Goal: Transaction & Acquisition: Purchase product/service

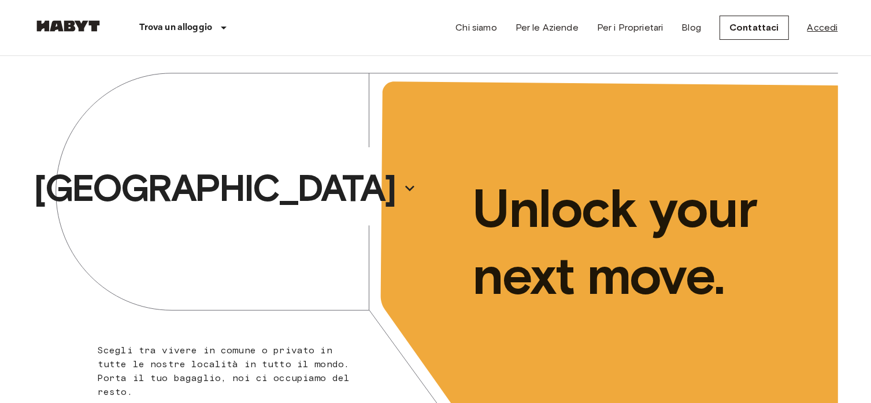
click at [817, 26] on link "Accedi" at bounding box center [822, 28] width 31 height 14
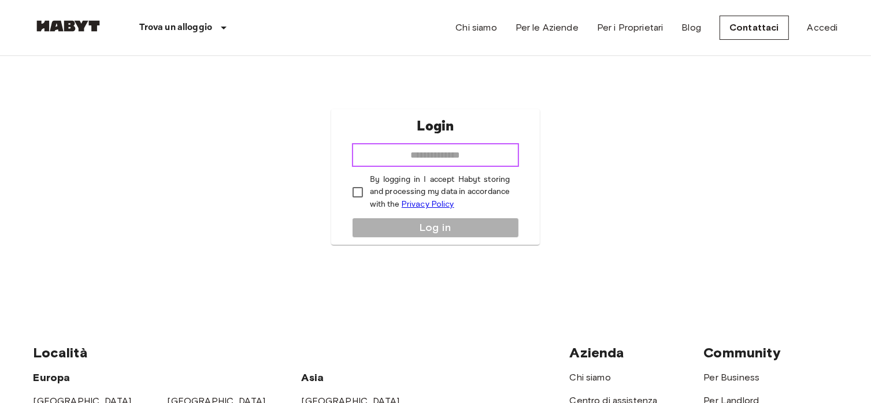
click at [416, 155] on input "email" at bounding box center [436, 155] width 168 height 23
type input "**********"
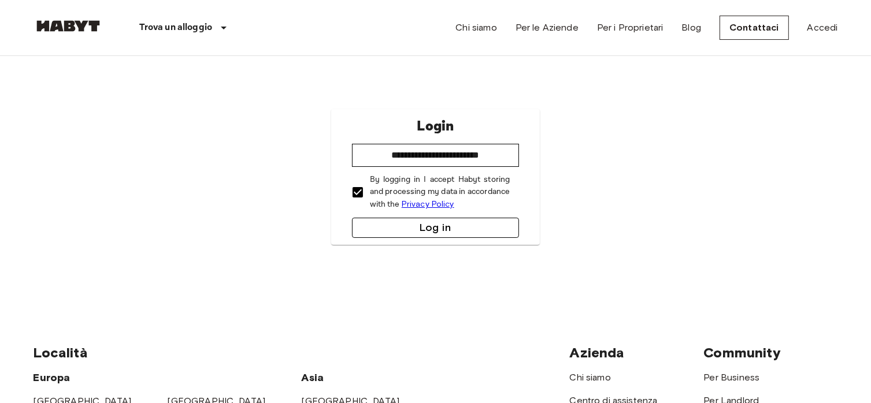
click at [421, 231] on button "Log in" at bounding box center [436, 228] width 168 height 20
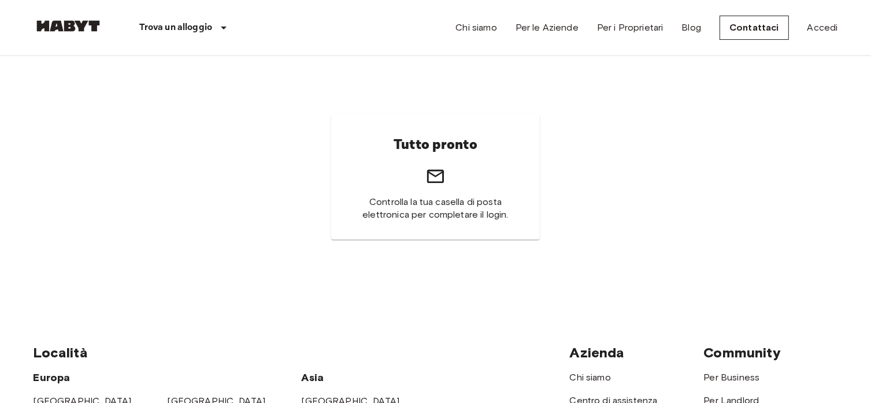
click at [830, 40] on div "Chi siamo Per le Aziende Per i Proprietari Blog Contattaci Accedi" at bounding box center [646, 27] width 382 height 55
click at [822, 23] on link "Accedi" at bounding box center [822, 28] width 31 height 14
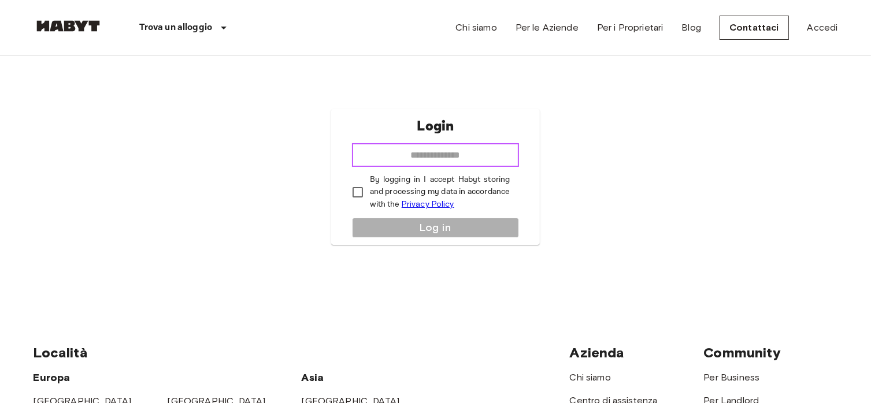
click at [455, 165] on input "email" at bounding box center [436, 155] width 168 height 23
type input "**********"
drag, startPoint x: 498, startPoint y: 150, endPoint x: 232, endPoint y: 132, distance: 267.1
click at [232, 132] on div "**********" at bounding box center [436, 177] width 805 height 242
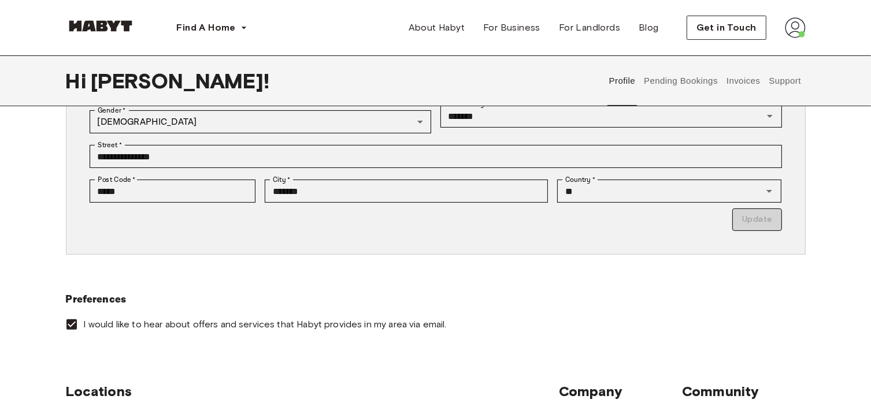
scroll to position [377, 0]
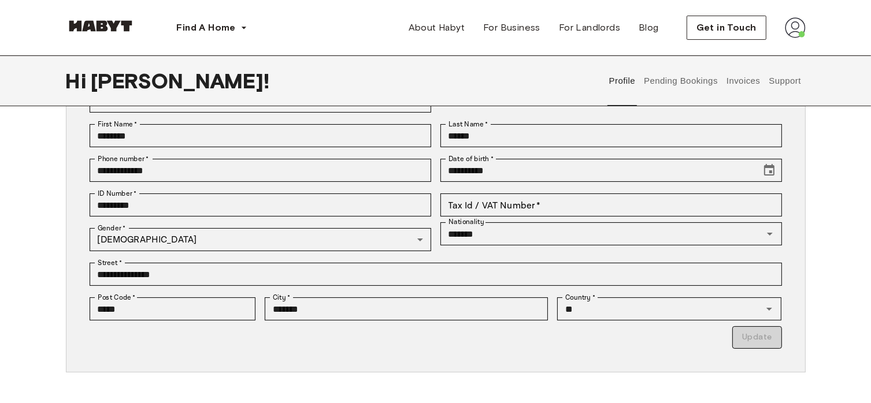
click at [657, 92] on button "Pending Bookings" at bounding box center [681, 80] width 77 height 51
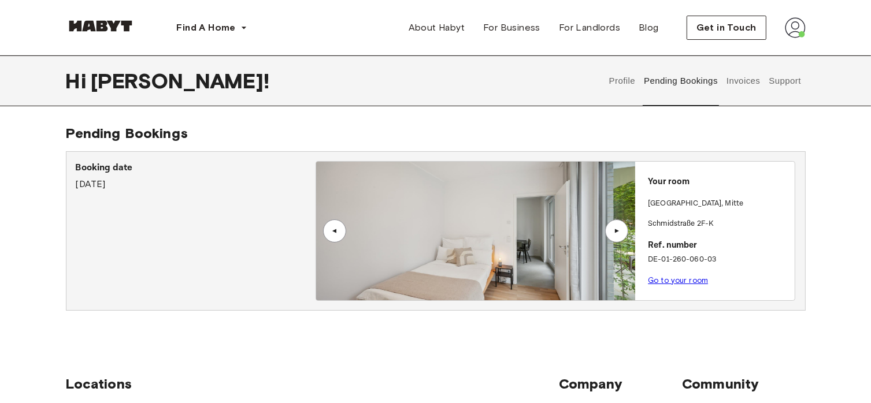
click at [740, 81] on button "Invoices" at bounding box center [743, 80] width 36 height 51
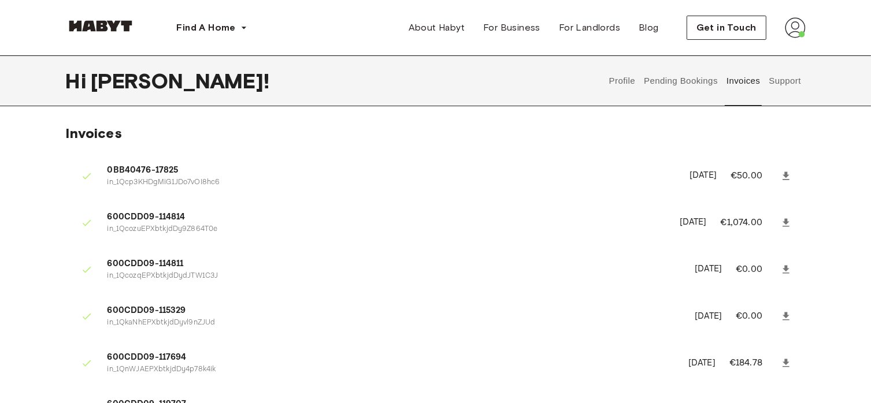
click at [797, 88] on button "Support" at bounding box center [785, 80] width 35 height 51
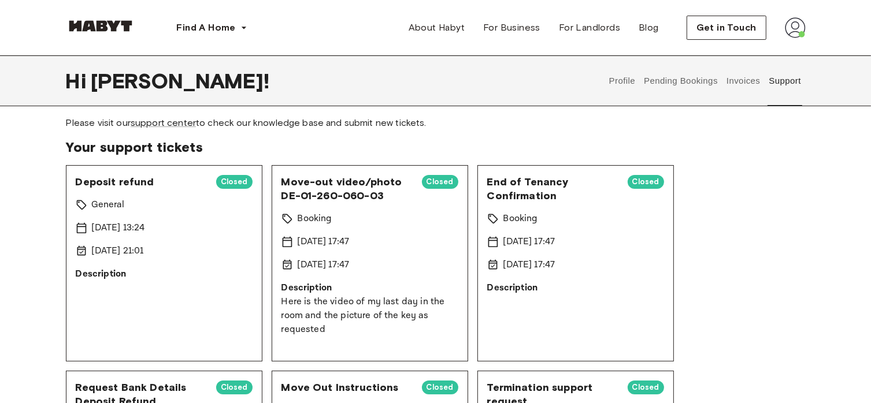
scroll to position [34, 0]
click at [173, 272] on p "Description" at bounding box center [164, 275] width 177 height 14
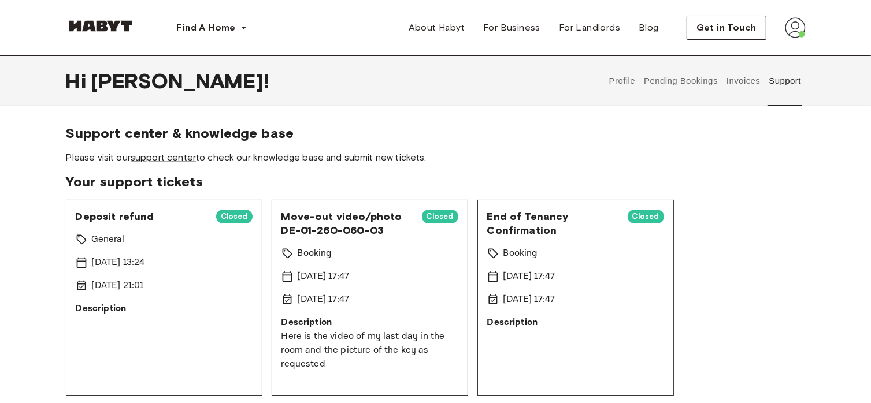
drag, startPoint x: 173, startPoint y: 272, endPoint x: 139, endPoint y: 303, distance: 47.0
click at [139, 303] on p "Description" at bounding box center [164, 309] width 177 height 14
click at [613, 86] on button "Profile" at bounding box center [621, 80] width 29 height 51
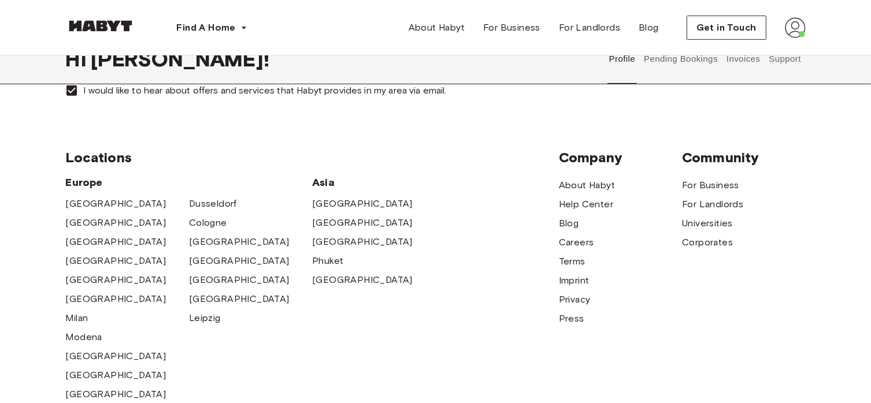
scroll to position [464, 0]
click at [651, 72] on button "Pending Bookings" at bounding box center [681, 59] width 77 height 51
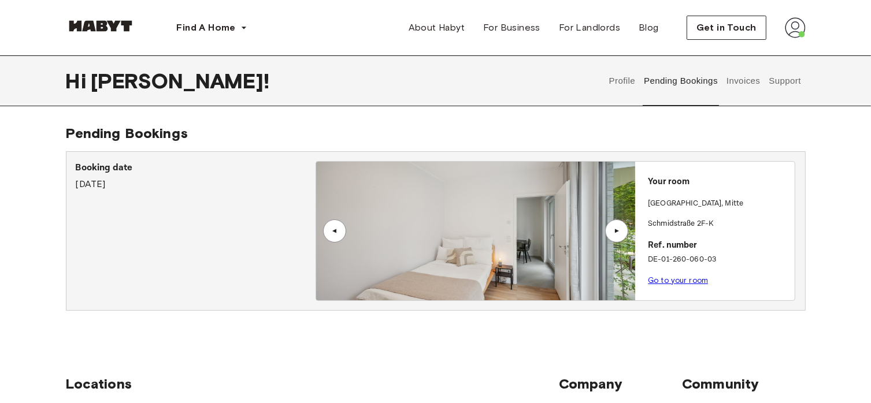
click at [751, 81] on button "Invoices" at bounding box center [743, 80] width 36 height 51
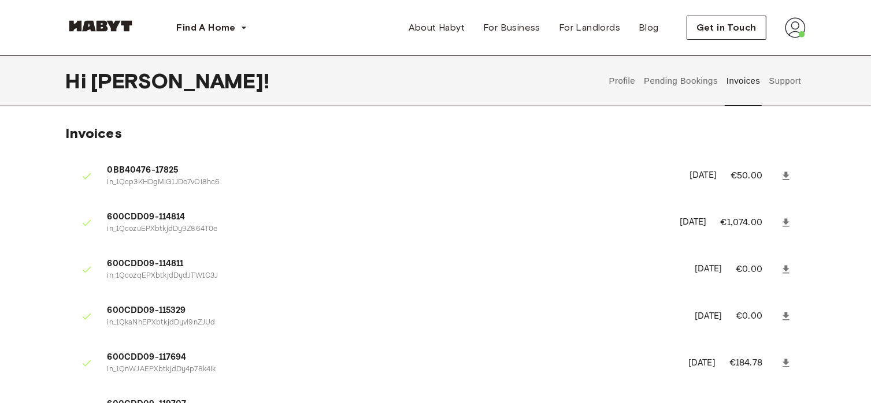
click at [787, 91] on button "Support" at bounding box center [785, 80] width 35 height 51
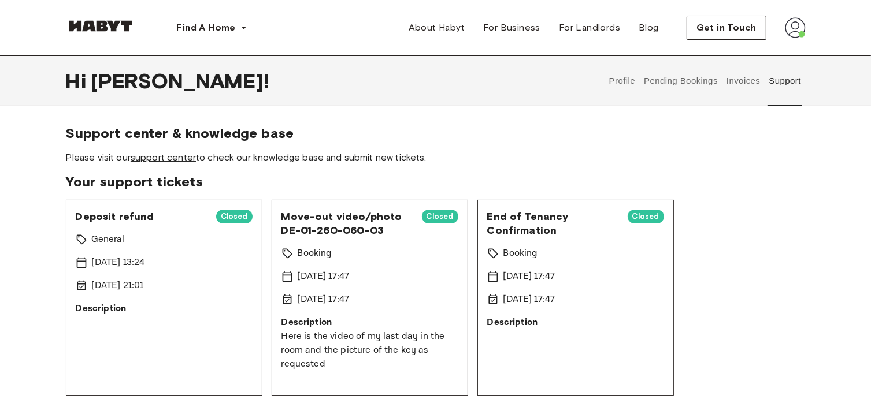
click at [158, 160] on link "support center" at bounding box center [163, 157] width 65 height 11
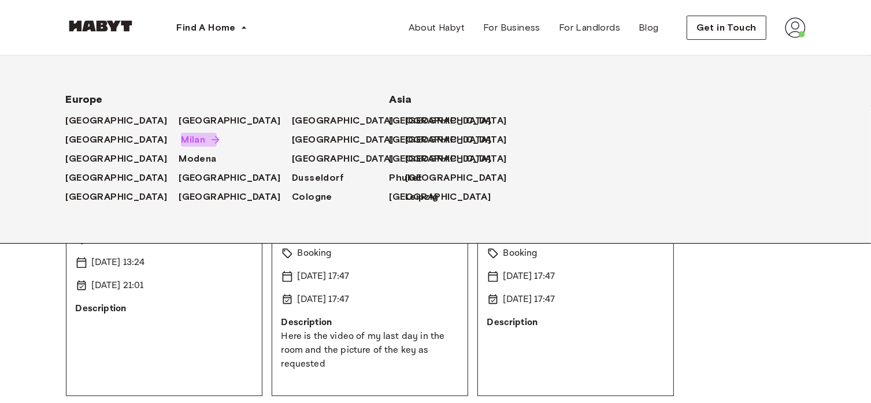
click at [181, 142] on span "Milan" at bounding box center [193, 140] width 24 height 14
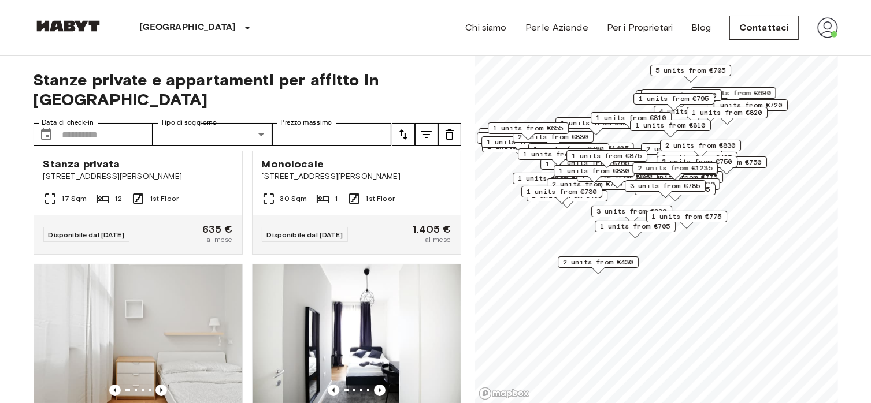
scroll to position [1326, 0]
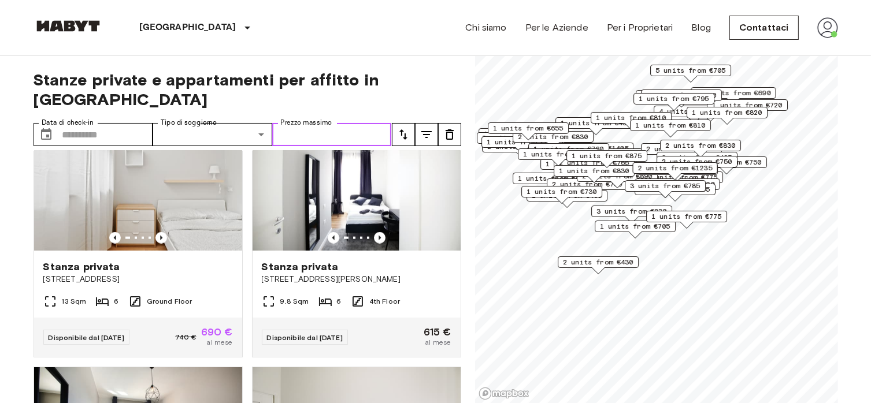
click at [342, 123] on input "Prezzo massimo" at bounding box center [332, 134] width 120 height 23
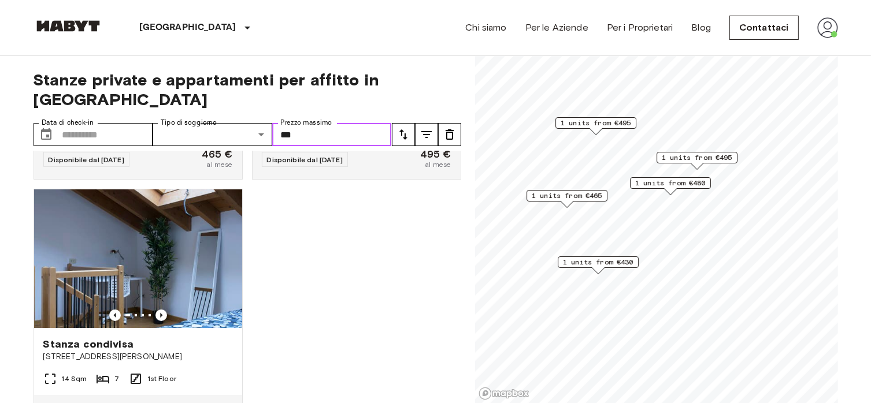
scroll to position [542, 0]
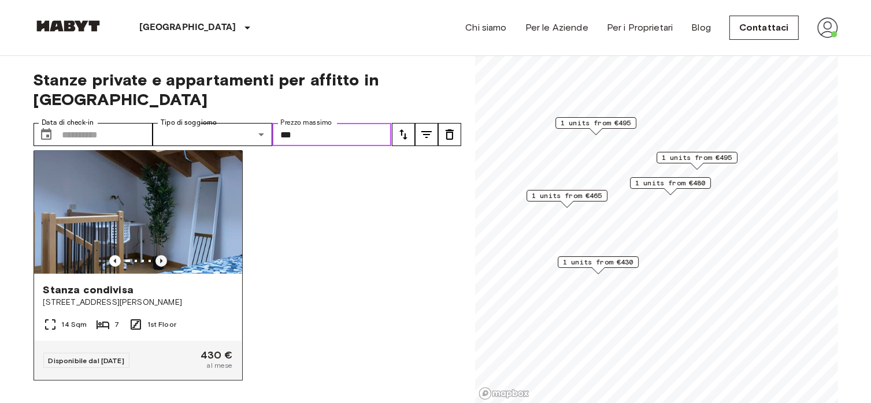
click at [160, 259] on icon "Previous image" at bounding box center [161, 261] width 2 height 5
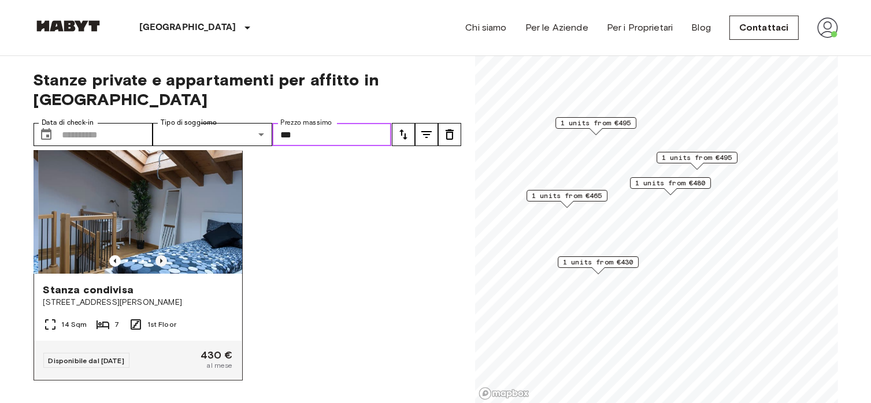
click at [160, 259] on icon "Previous image" at bounding box center [161, 261] width 2 height 5
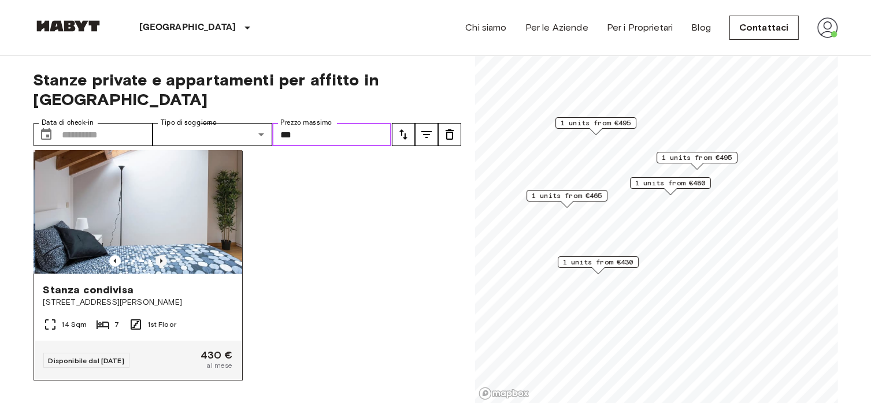
click at [160, 259] on icon "Previous image" at bounding box center [161, 261] width 2 height 5
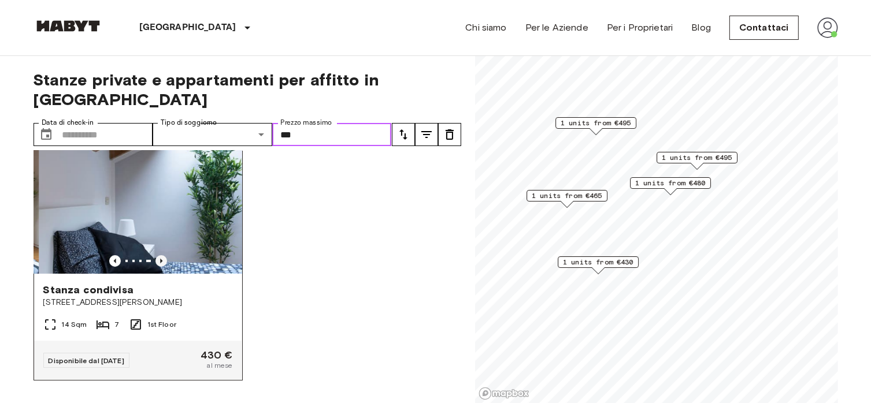
click at [160, 259] on icon "Previous image" at bounding box center [161, 261] width 2 height 5
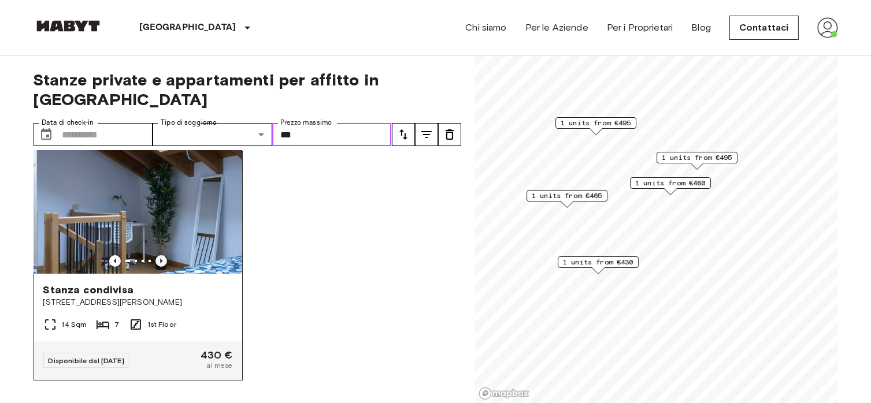
click at [160, 259] on icon "Previous image" at bounding box center [161, 261] width 2 height 5
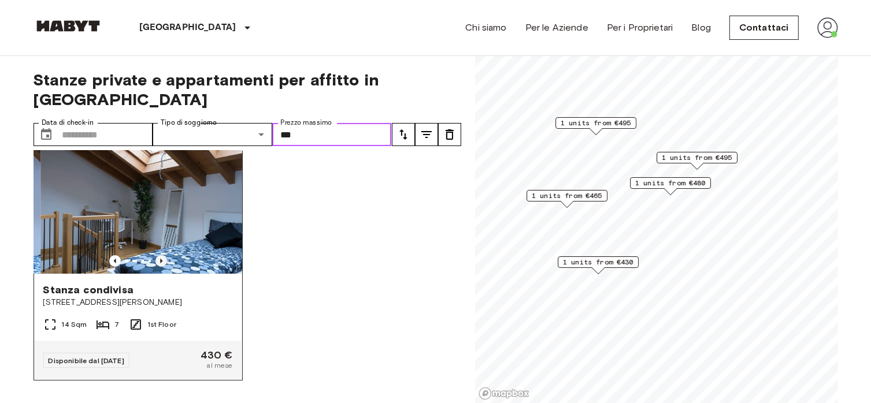
click at [160, 259] on icon "Previous image" at bounding box center [161, 261] width 2 height 5
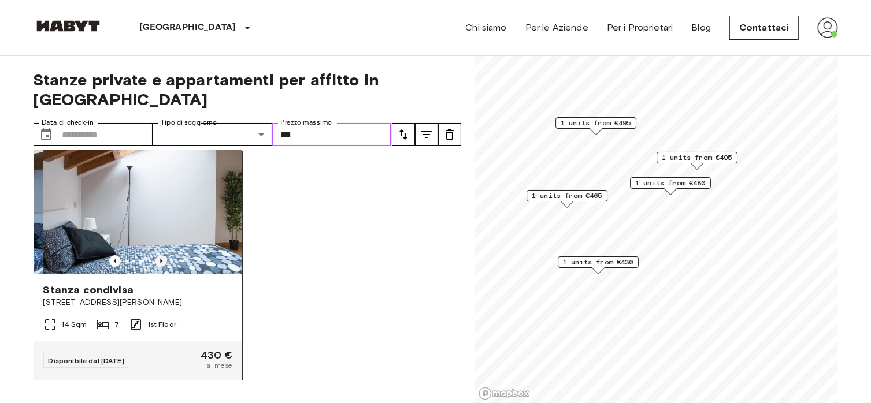
click at [160, 259] on icon "Previous image" at bounding box center [161, 261] width 2 height 5
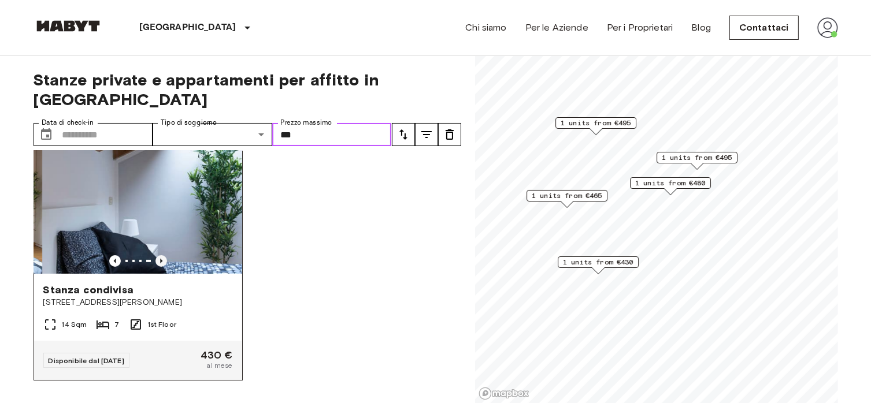
click at [160, 259] on icon "Previous image" at bounding box center [161, 261] width 2 height 5
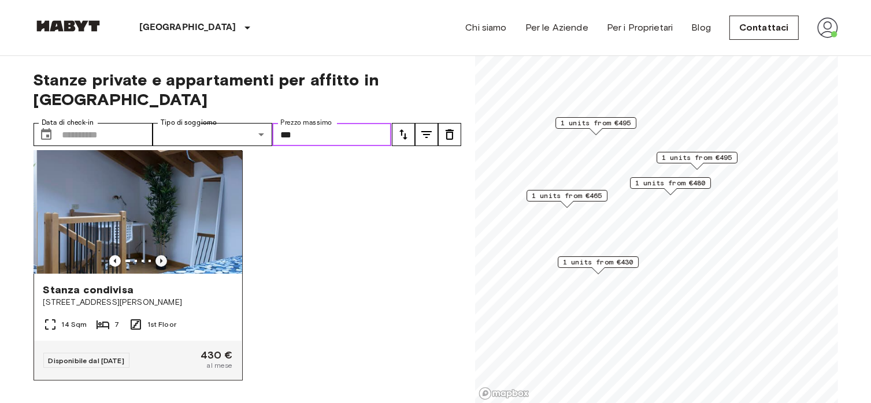
click at [160, 255] on icon "Previous image" at bounding box center [161, 261] width 12 height 12
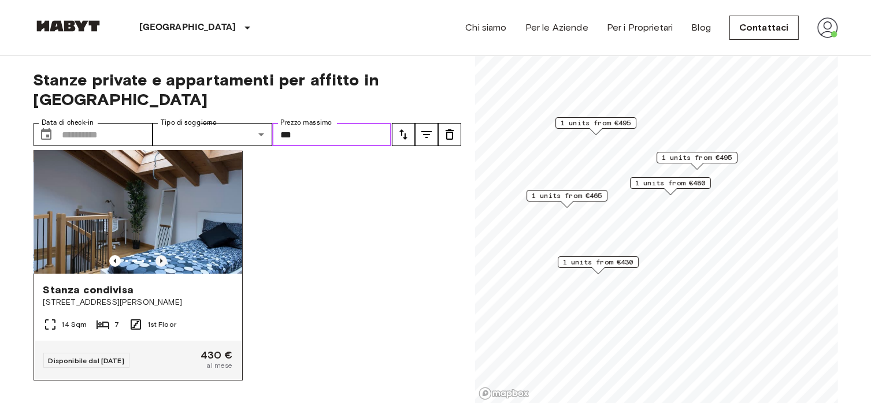
click at [157, 255] on icon "Previous image" at bounding box center [161, 261] width 12 height 12
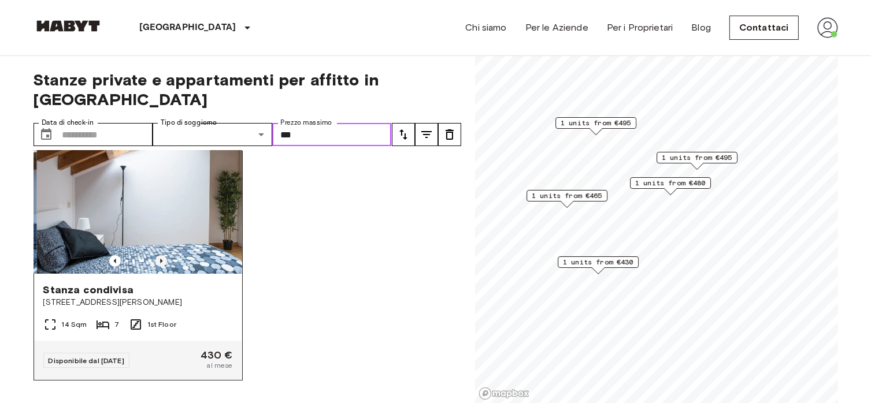
click at [157, 255] on icon "Previous image" at bounding box center [161, 261] width 12 height 12
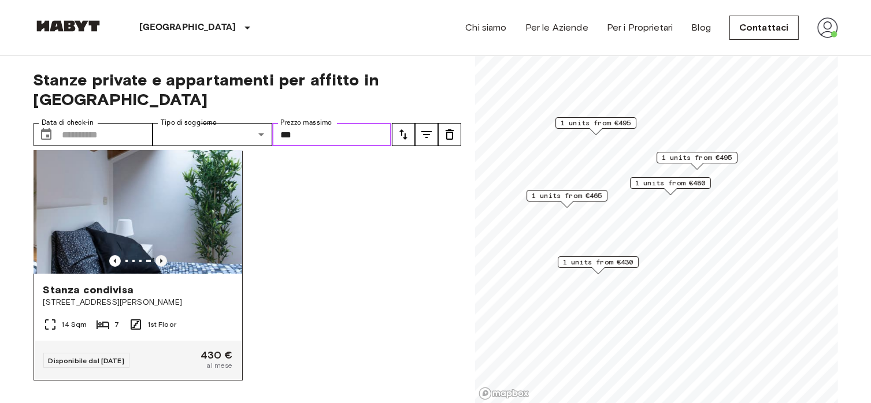
click at [157, 255] on icon "Previous image" at bounding box center [161, 261] width 12 height 12
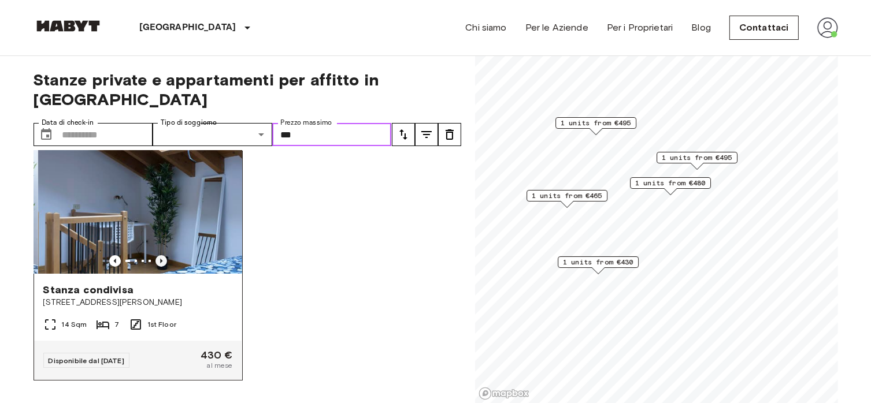
click at [157, 255] on icon "Previous image" at bounding box center [161, 261] width 12 height 12
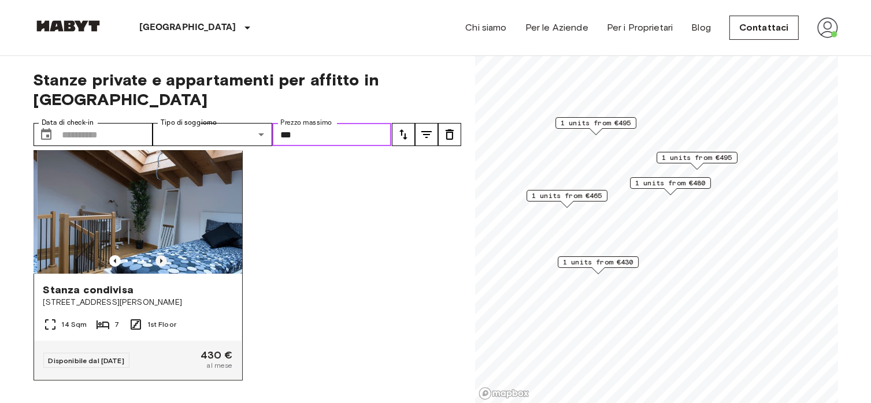
click at [157, 255] on icon "Previous image" at bounding box center [161, 261] width 12 height 12
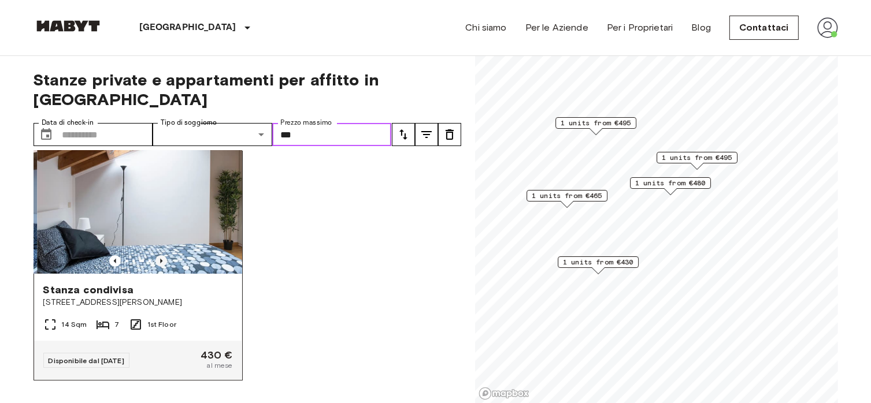
click at [157, 255] on icon "Previous image" at bounding box center [161, 261] width 12 height 12
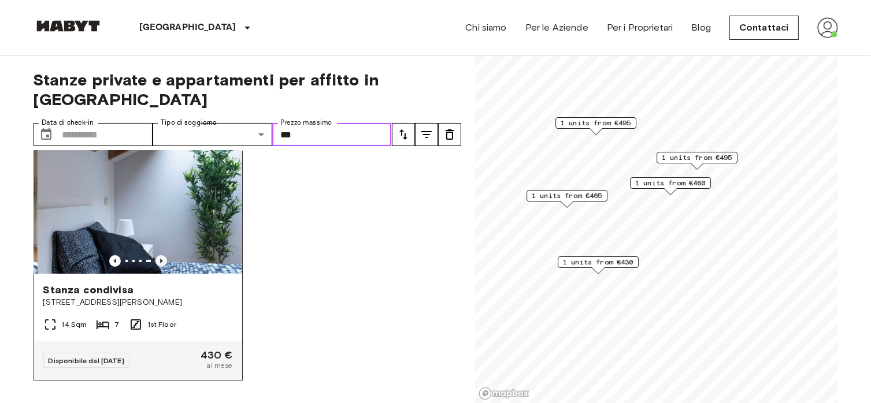
click at [157, 255] on icon "Previous image" at bounding box center [161, 261] width 12 height 12
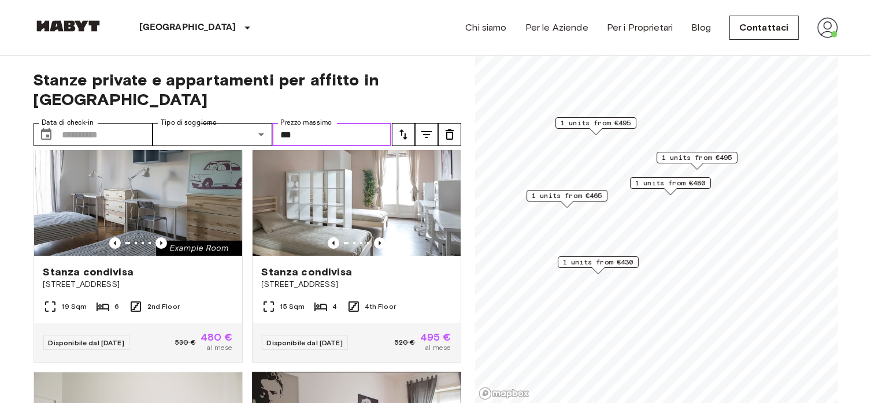
scroll to position [44, 0]
type input "***"
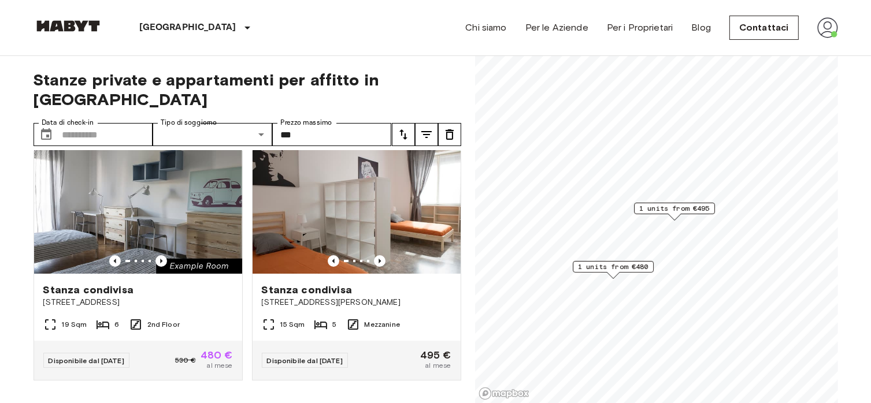
scroll to position [20, 0]
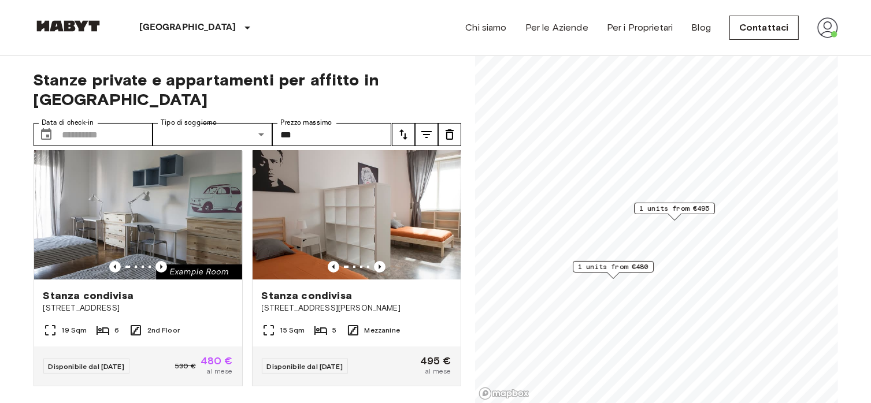
click at [625, 267] on span "1 units from €480" at bounding box center [613, 267] width 71 height 10
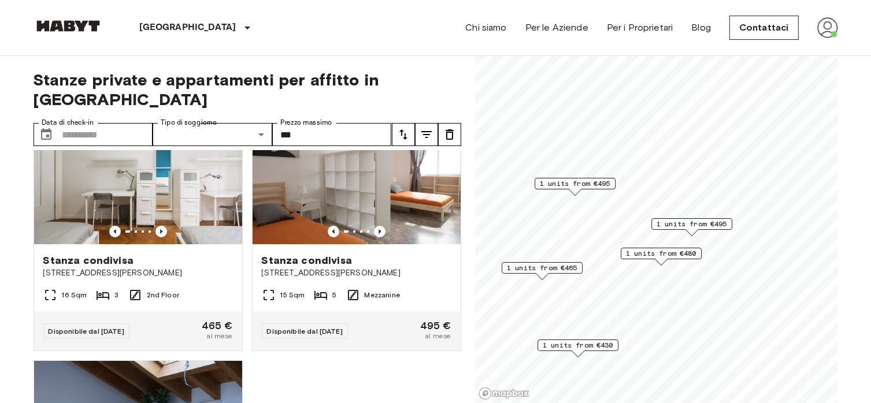
scroll to position [542, 0]
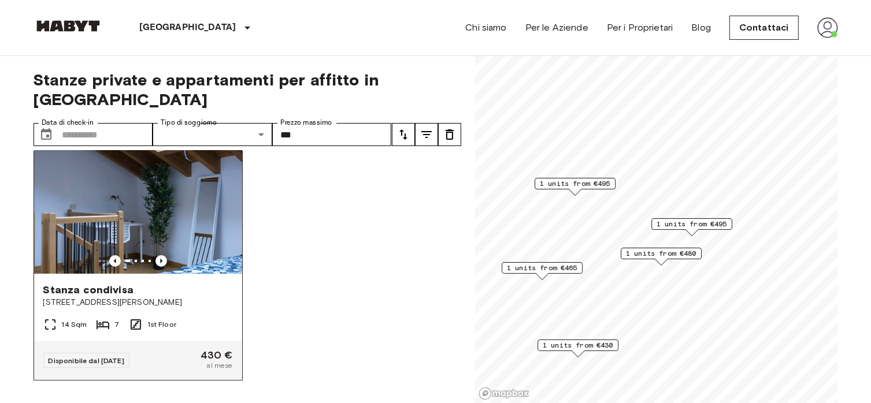
click at [208, 318] on div "14 Sqm 7 1st Floor" at bounding box center [138, 329] width 208 height 23
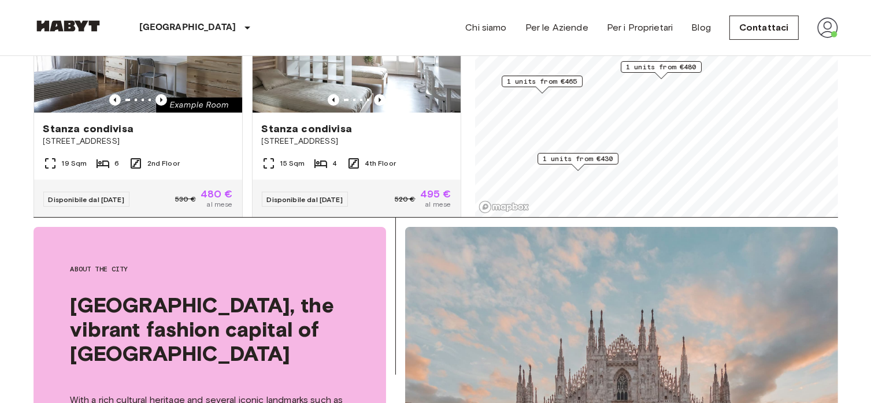
scroll to position [0, 0]
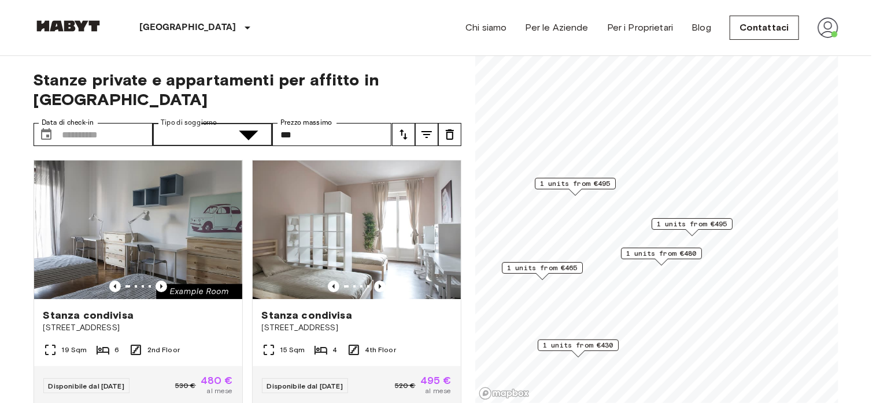
type input "**********"
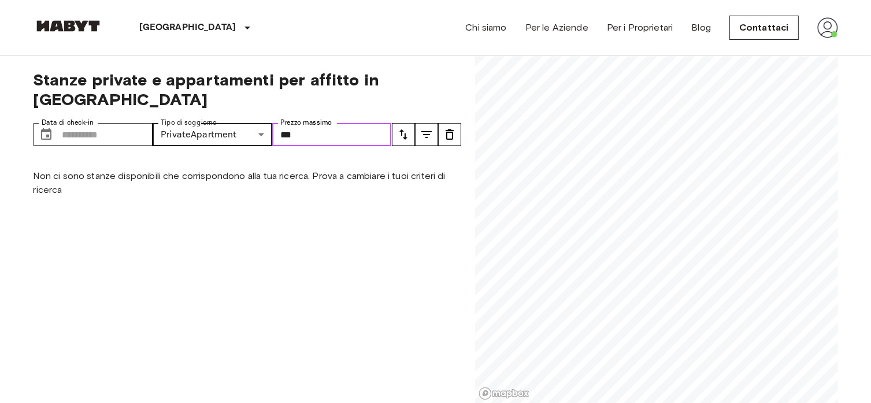
click at [312, 123] on input "***" at bounding box center [332, 134] width 120 height 23
type input "*"
type input "****"
click at [169, 77] on span "Stanze private e appartamenti per affitto in Milan" at bounding box center [248, 89] width 428 height 39
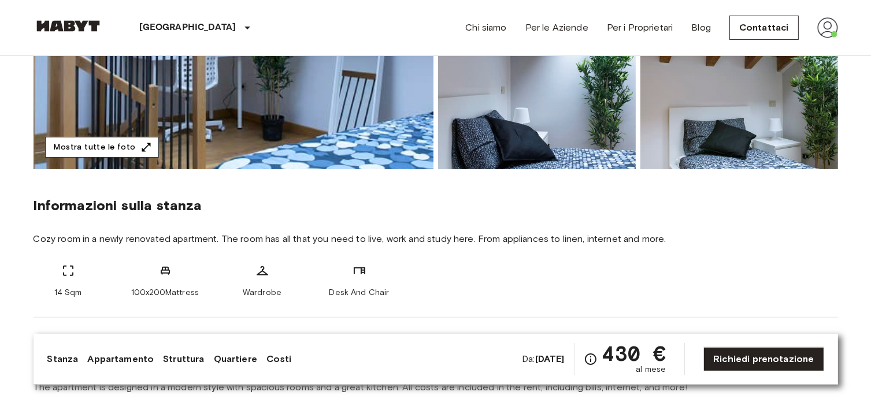
click at [140, 151] on icon "button" at bounding box center [146, 148] width 12 height 12
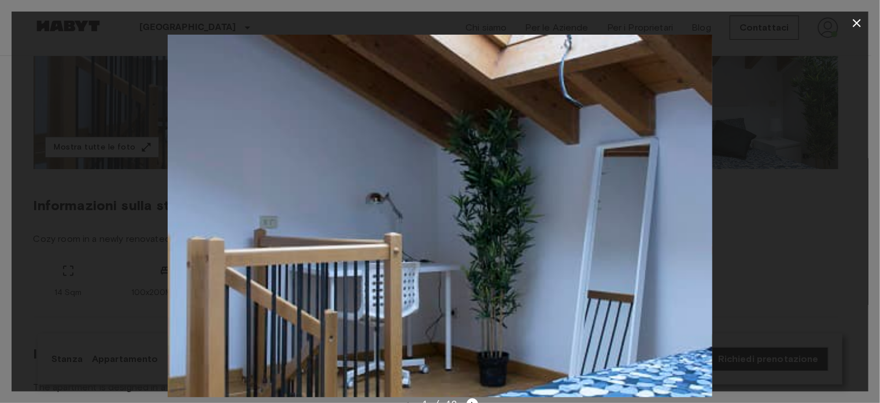
click at [797, 276] on div at bounding box center [440, 216] width 857 height 363
click at [641, 360] on img at bounding box center [440, 216] width 545 height 363
click at [849, 24] on button "button" at bounding box center [856, 23] width 23 height 23
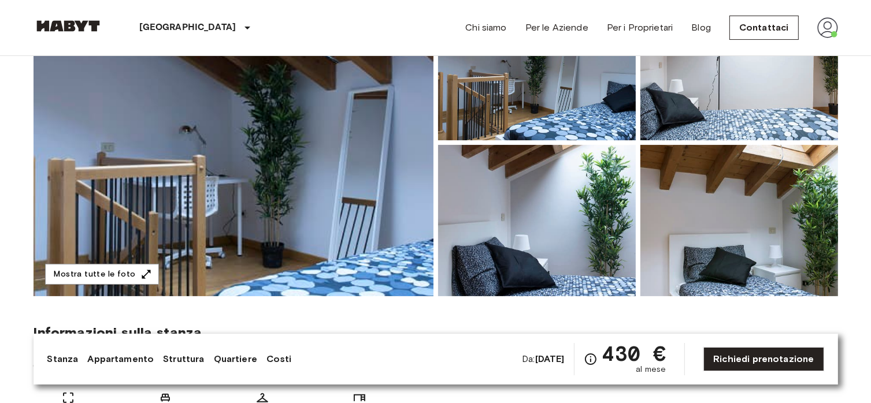
scroll to position [132, 0]
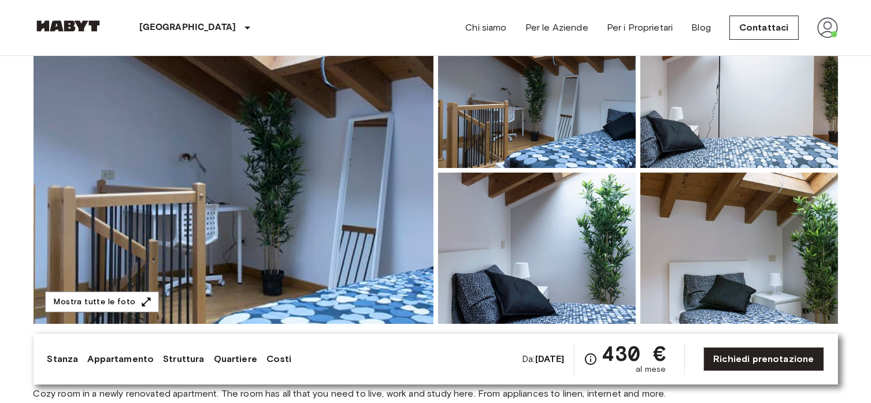
click at [698, 252] on img at bounding box center [739, 248] width 198 height 151
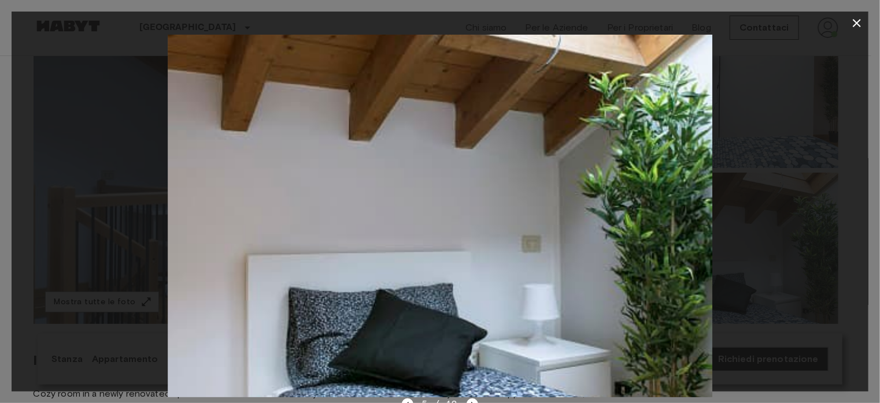
click at [761, 246] on div at bounding box center [440, 216] width 857 height 363
click at [718, 251] on div at bounding box center [440, 216] width 857 height 363
click at [651, 237] on img at bounding box center [440, 216] width 545 height 363
click at [158, 201] on div at bounding box center [440, 216] width 857 height 363
click at [38, 234] on div at bounding box center [440, 216] width 857 height 363
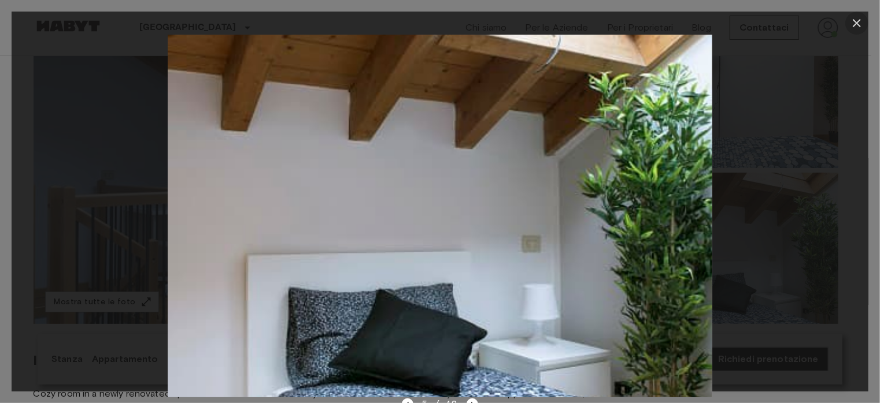
click at [853, 21] on icon "button" at bounding box center [857, 23] width 14 height 14
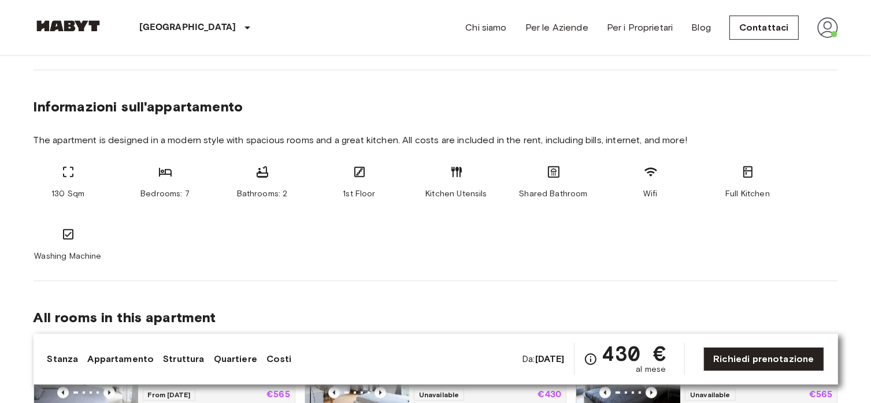
scroll to position [492, 0]
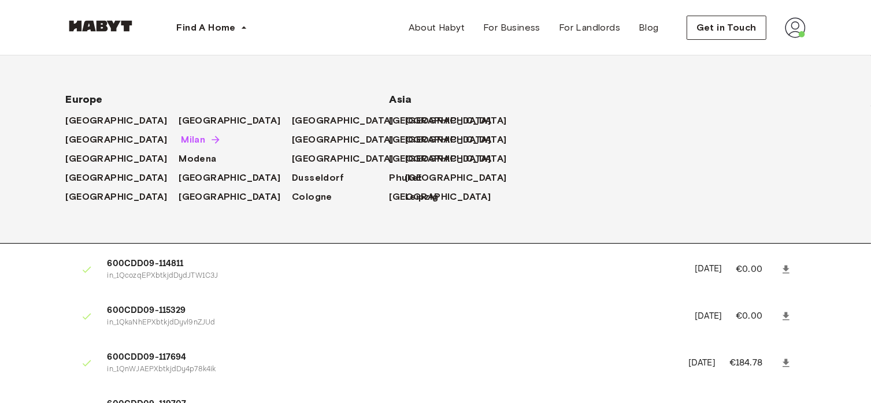
click at [181, 143] on span "Milan" at bounding box center [193, 140] width 24 height 14
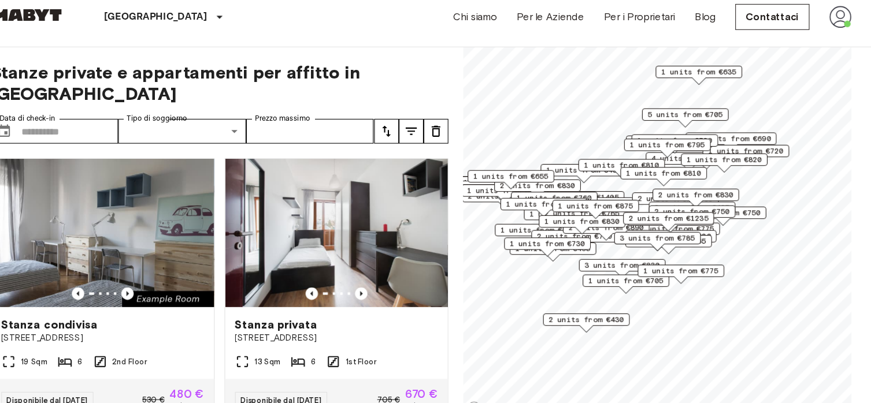
click at [699, 195] on span "2 units from €830" at bounding box center [692, 194] width 71 height 10
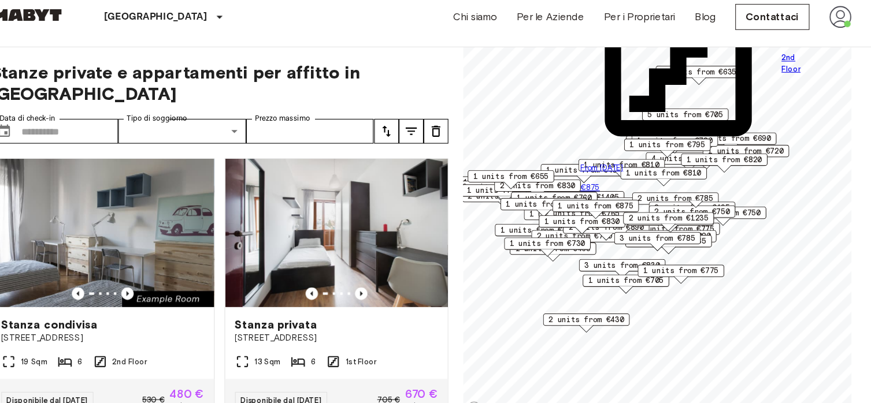
click at [572, 167] on span "1 units from €495" at bounding box center [588, 171] width 71 height 10
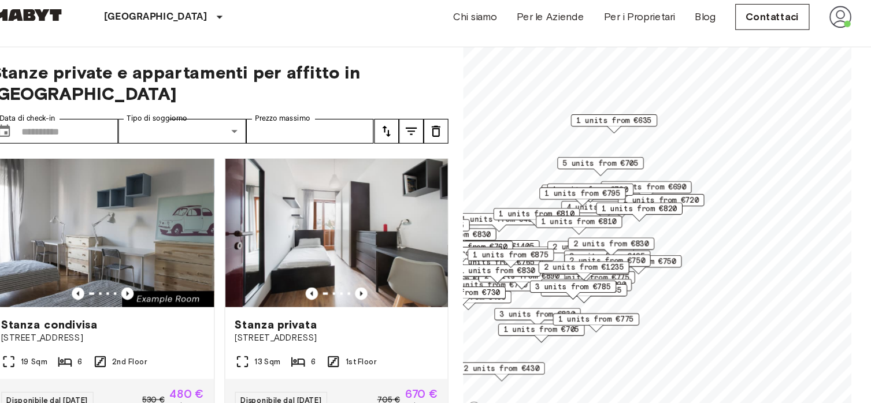
drag, startPoint x: 627, startPoint y: 139, endPoint x: 549, endPoint y: 186, distance: 91.2
click at [549, 186] on div "1 units from €720" at bounding box center [588, 190] width 81 height 12
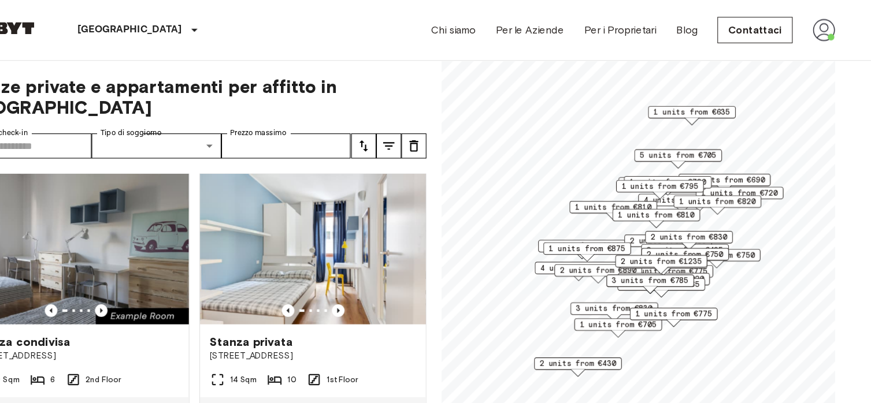
drag, startPoint x: 550, startPoint y: 205, endPoint x: 670, endPoint y: 170, distance: 125.1
click at [670, 170] on span "1 units from €795" at bounding box center [676, 171] width 71 height 10
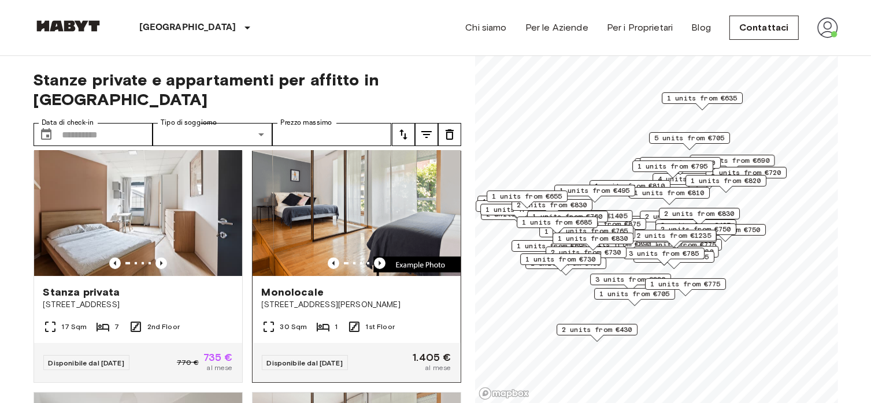
scroll to position [787, 0]
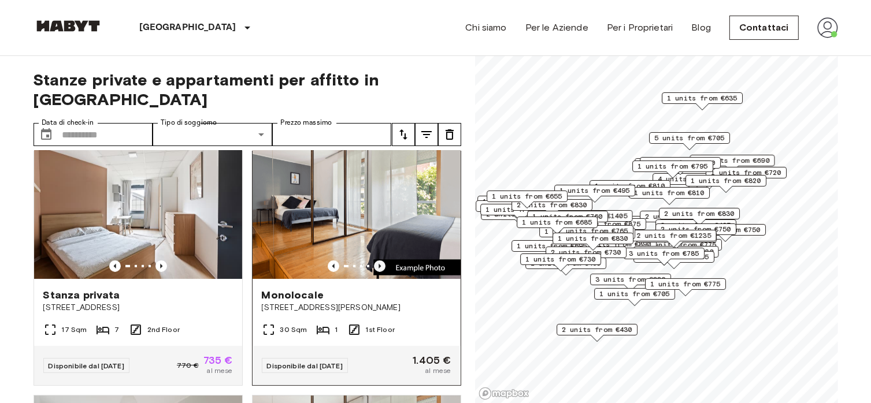
click at [379, 264] on icon "Previous image" at bounding box center [380, 266] width 2 height 5
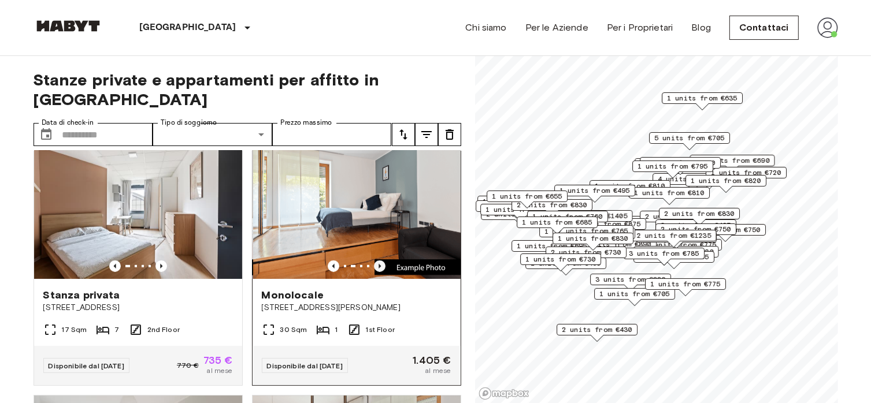
click at [379, 264] on icon "Previous image" at bounding box center [380, 266] width 2 height 5
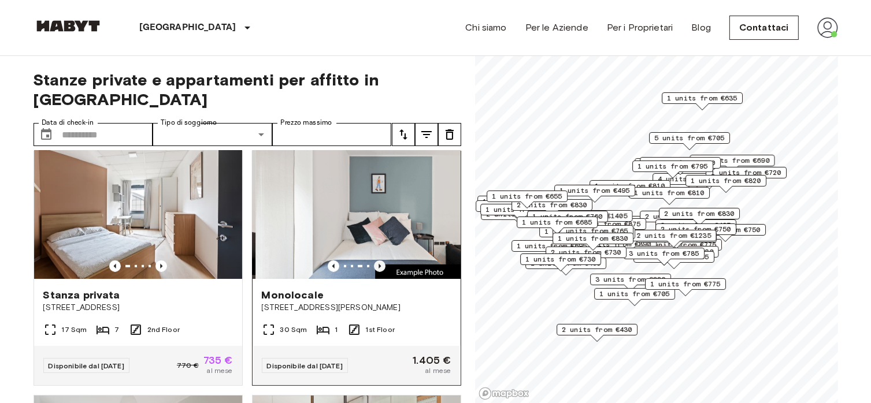
click at [379, 264] on icon "Previous image" at bounding box center [380, 266] width 2 height 5
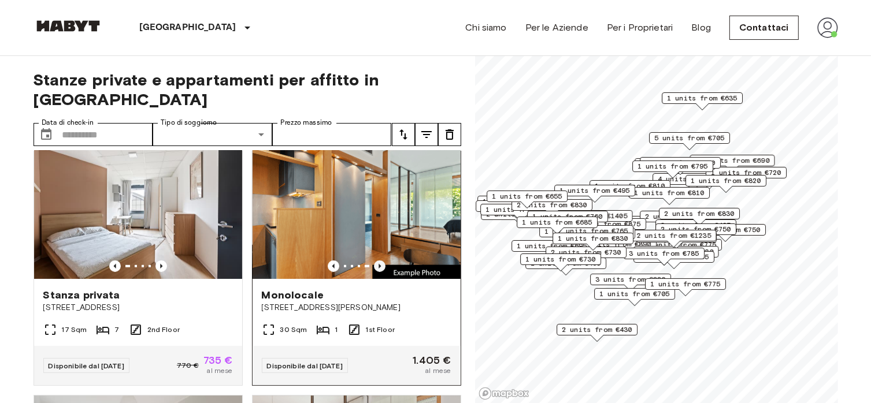
click at [379, 264] on icon "Previous image" at bounding box center [380, 266] width 2 height 5
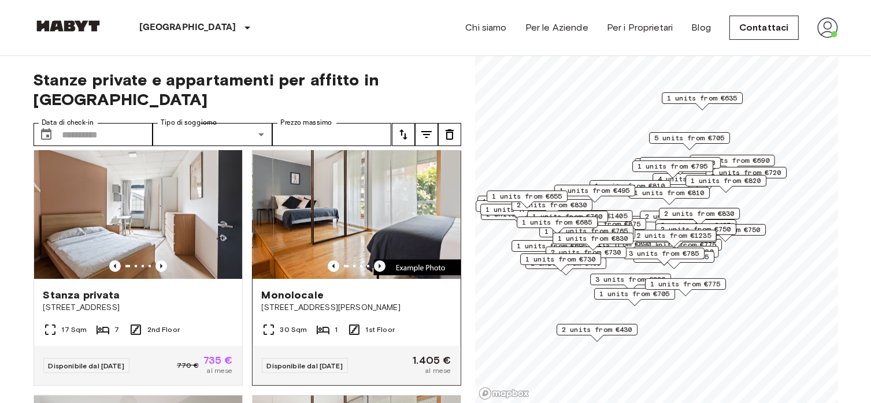
click at [379, 264] on icon "Previous image" at bounding box center [380, 266] width 2 height 5
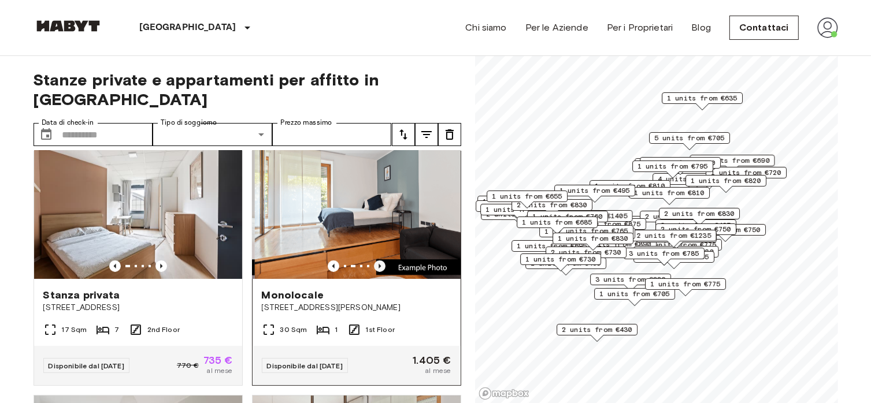
click at [379, 264] on icon "Previous image" at bounding box center [380, 266] width 2 height 5
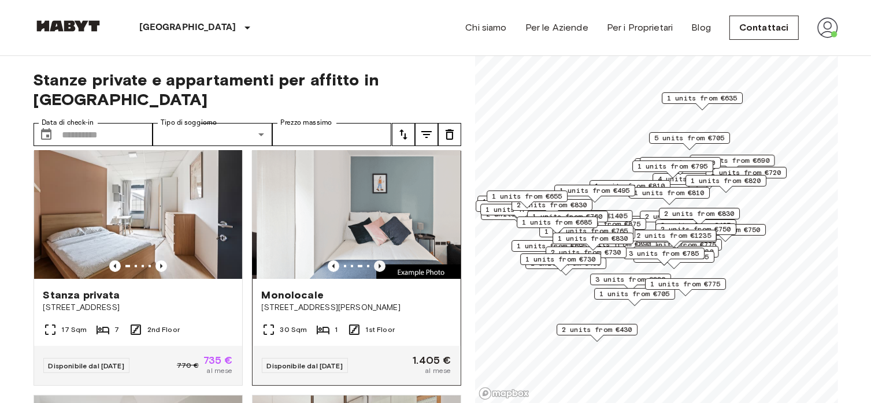
click at [379, 264] on icon "Previous image" at bounding box center [380, 266] width 2 height 5
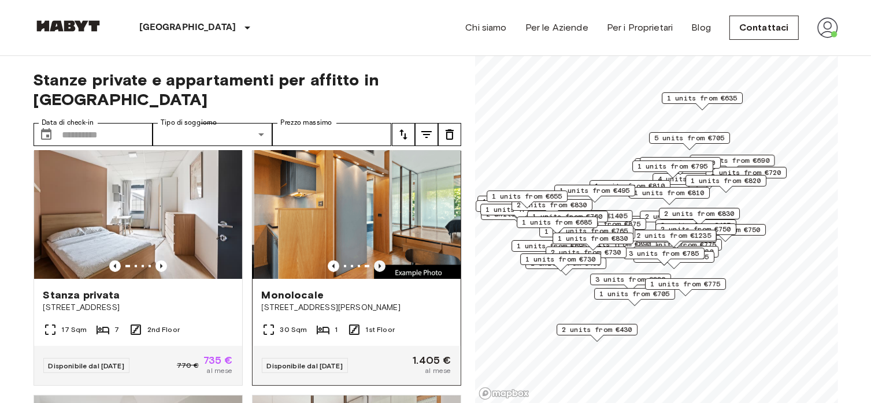
click at [379, 264] on icon "Previous image" at bounding box center [380, 266] width 2 height 5
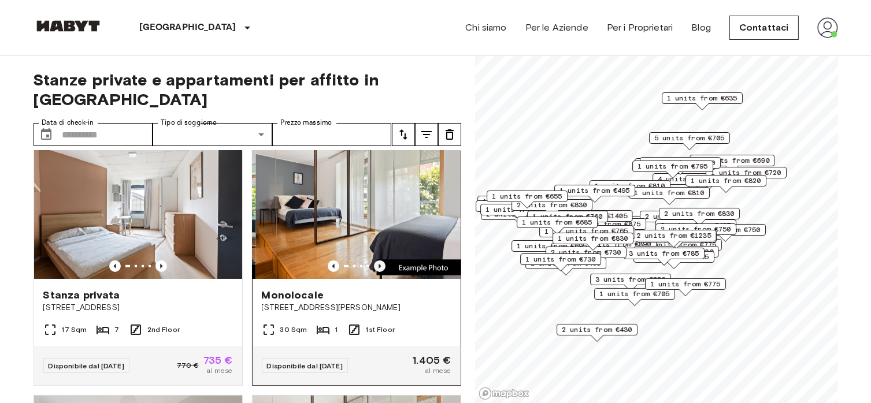
click at [379, 264] on icon "Previous image" at bounding box center [380, 266] width 2 height 5
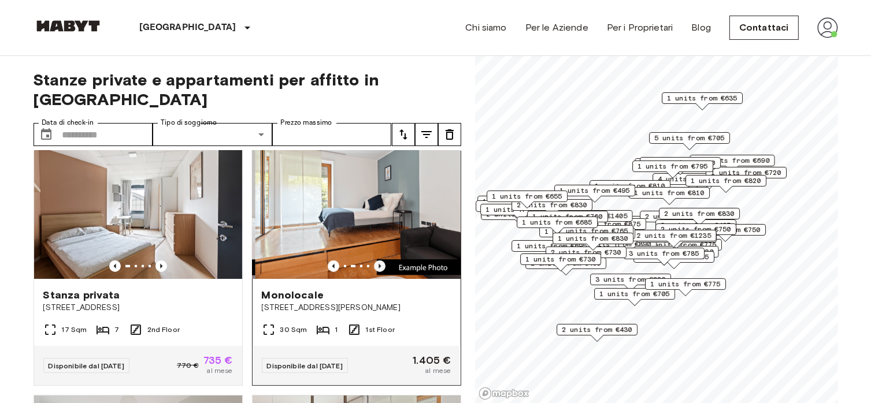
click at [379, 264] on icon "Previous image" at bounding box center [380, 266] width 2 height 5
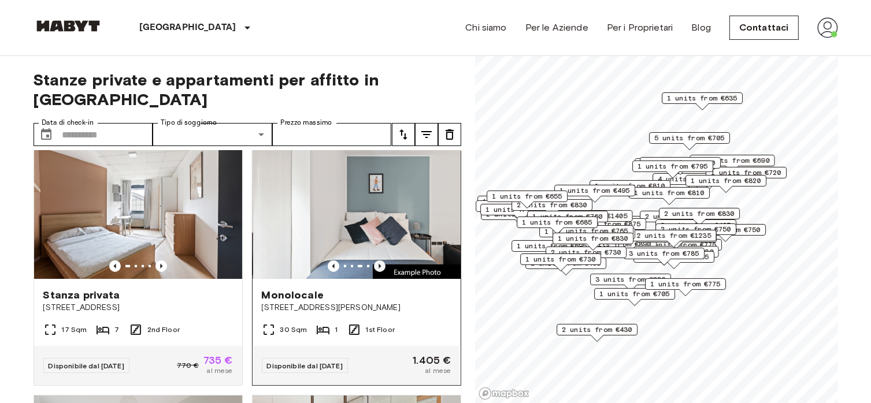
click at [379, 264] on icon "Previous image" at bounding box center [380, 266] width 2 height 5
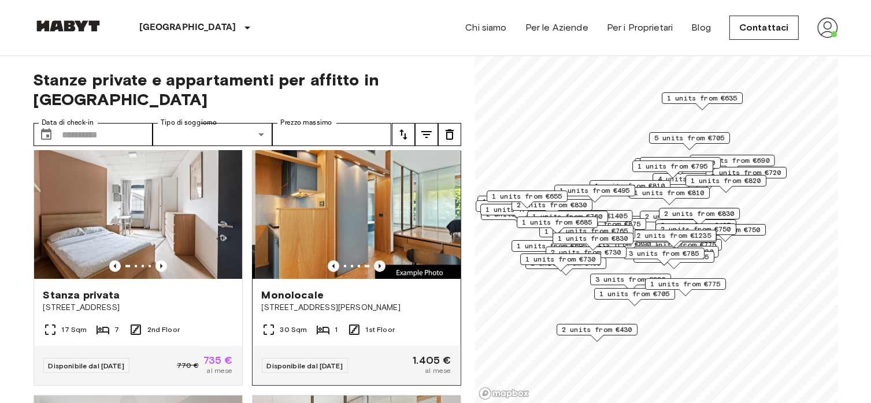
click at [379, 264] on icon "Previous image" at bounding box center [380, 266] width 2 height 5
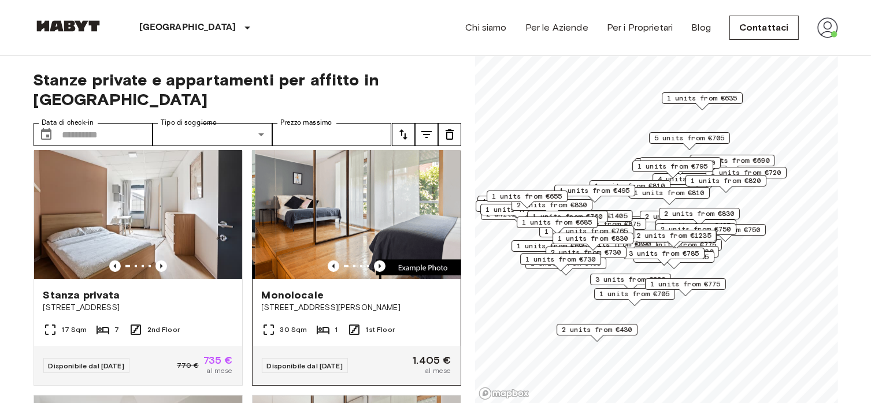
click at [373, 309] on div "Monolocale Via Vittoria Colonna 32" at bounding box center [357, 301] width 208 height 44
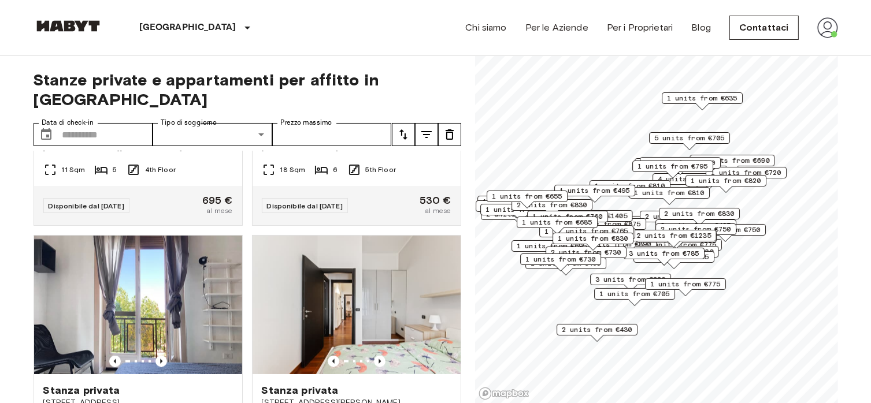
scroll to position [6310, 0]
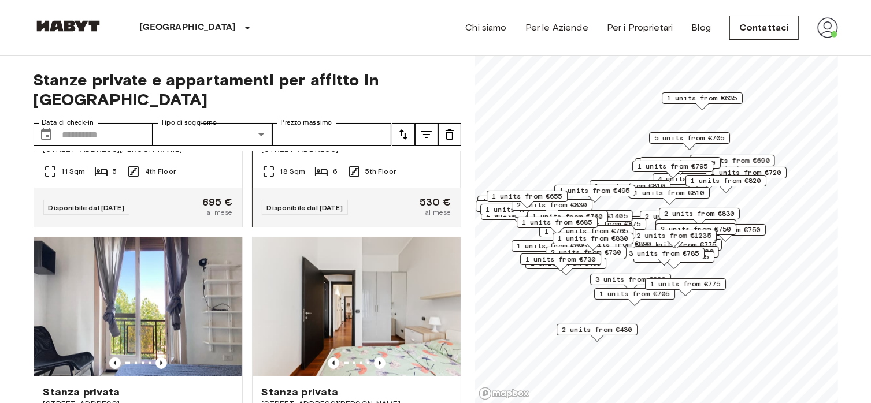
click at [375, 114] on icon "Previous image" at bounding box center [380, 108] width 12 height 12
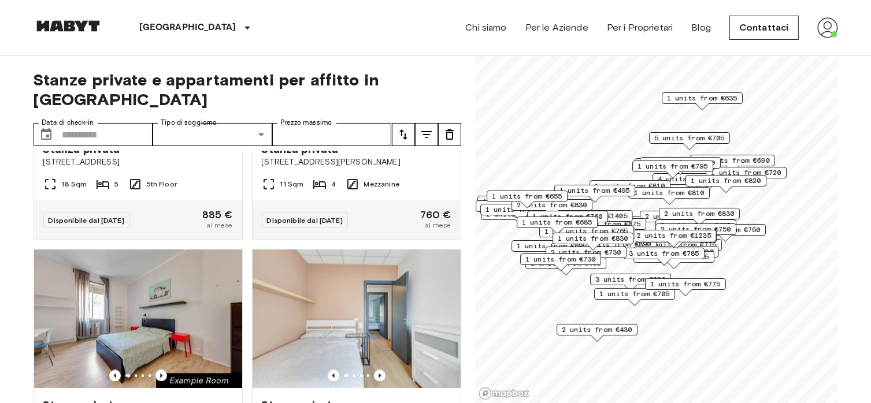
scroll to position [6553, 0]
click at [160, 123] on icon "Previous image" at bounding box center [161, 120] width 2 height 5
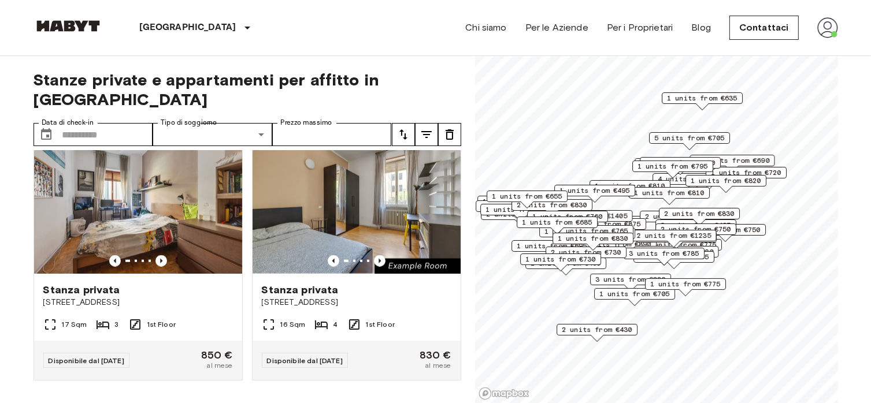
scroll to position [10024, 0]
click at [374, 12] on icon "Previous image" at bounding box center [380, 6] width 12 height 12
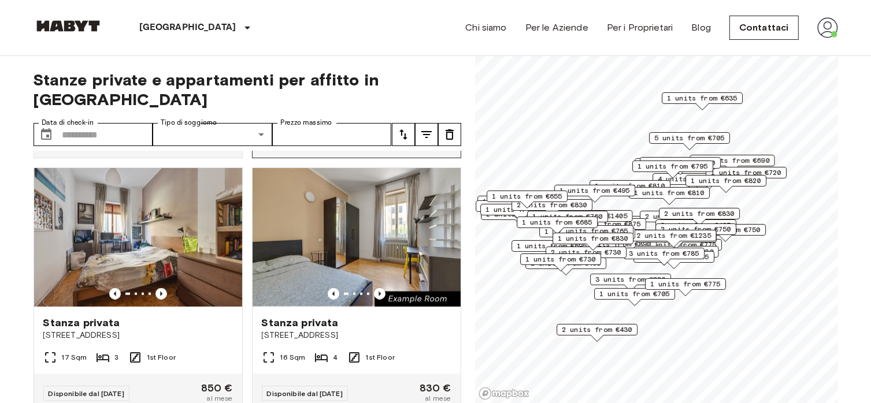
click at [374, 45] on icon "Previous image" at bounding box center [380, 39] width 12 height 12
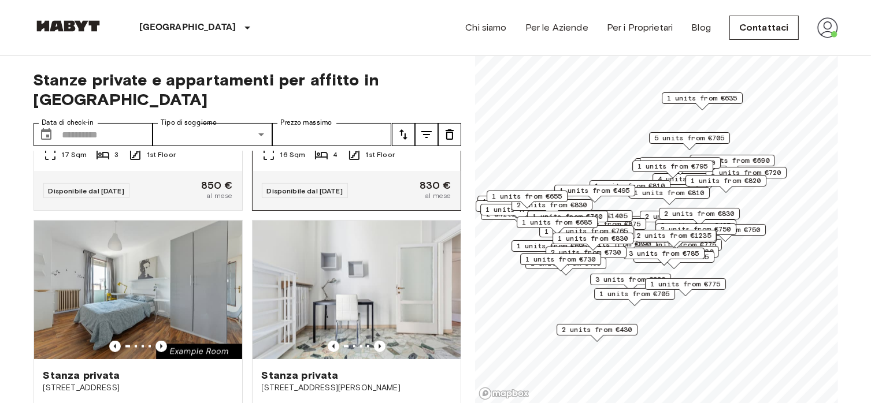
scroll to position [10209, 0]
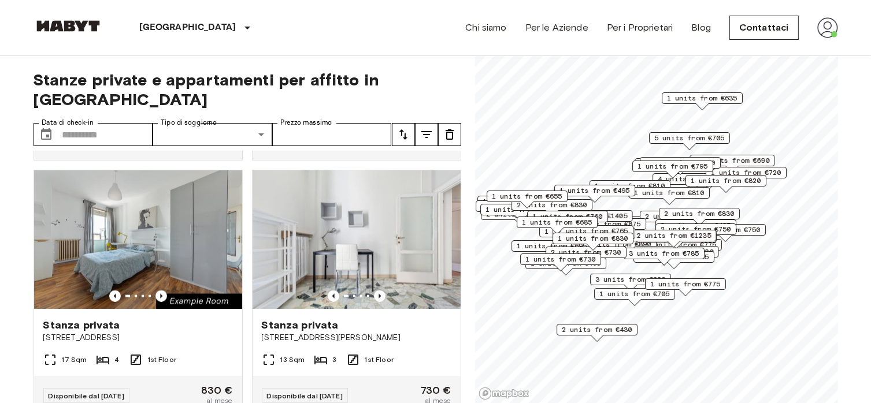
click at [609, 328] on span "2 units from €430" at bounding box center [597, 330] width 71 height 10
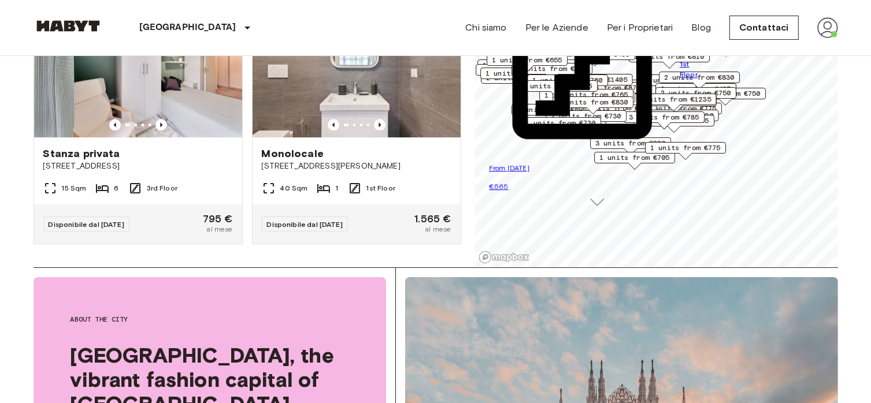
scroll to position [0, 0]
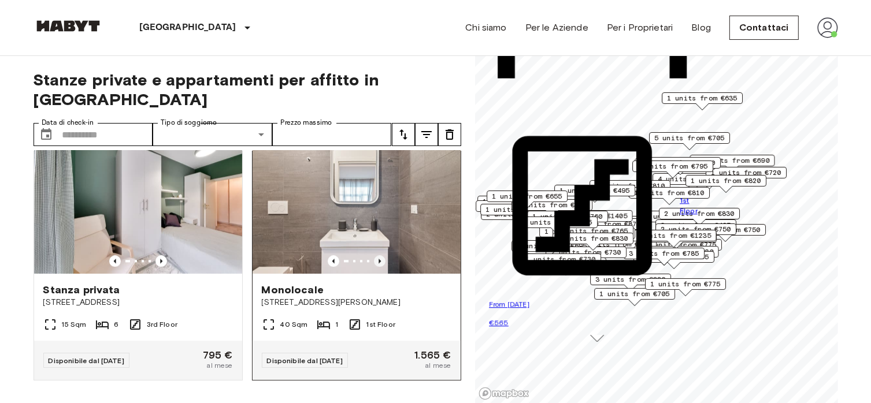
click at [374, 255] on icon "Previous image" at bounding box center [380, 261] width 12 height 12
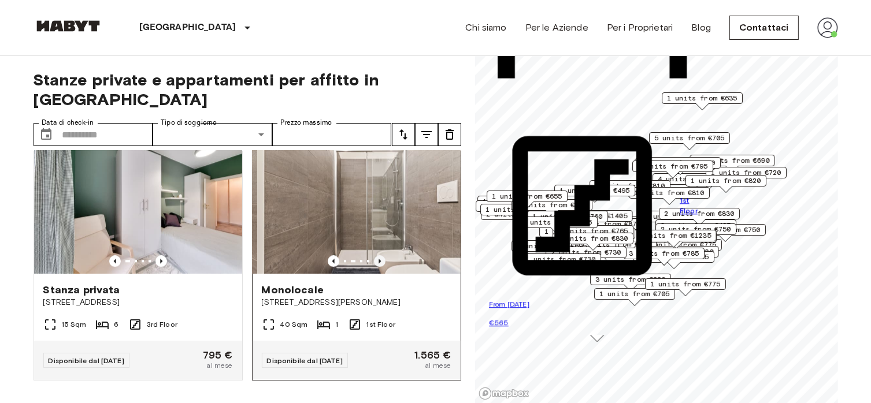
click at [374, 255] on icon "Previous image" at bounding box center [380, 261] width 12 height 12
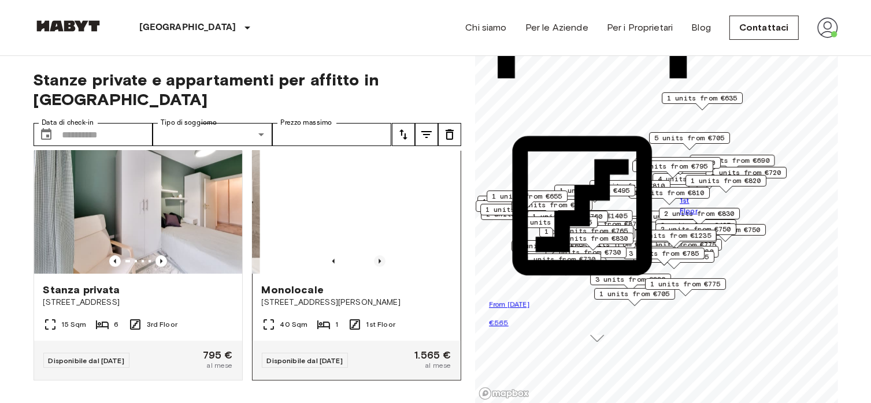
click at [374, 255] on icon "Previous image" at bounding box center [380, 261] width 12 height 12
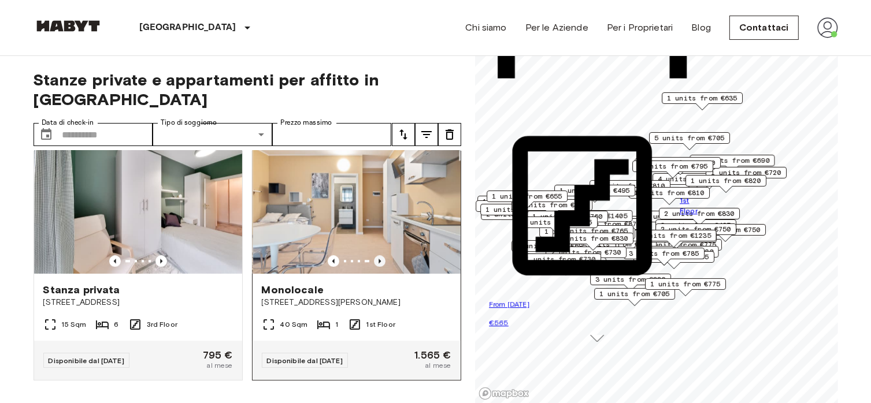
click at [374, 255] on icon "Previous image" at bounding box center [380, 261] width 12 height 12
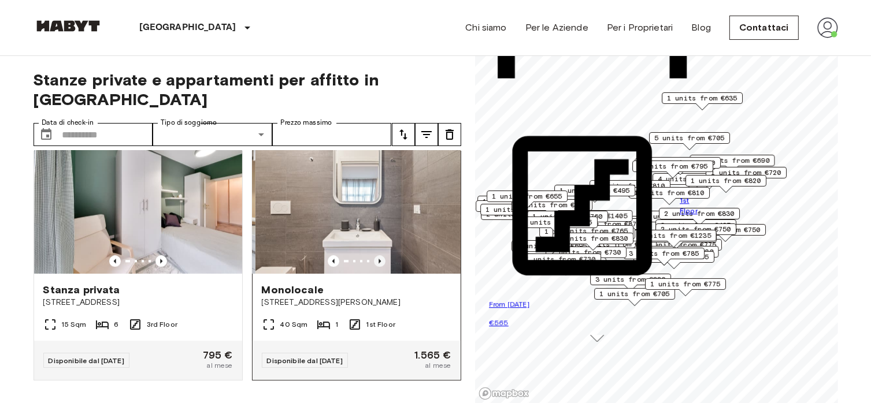
click at [374, 255] on icon "Previous image" at bounding box center [380, 261] width 12 height 12
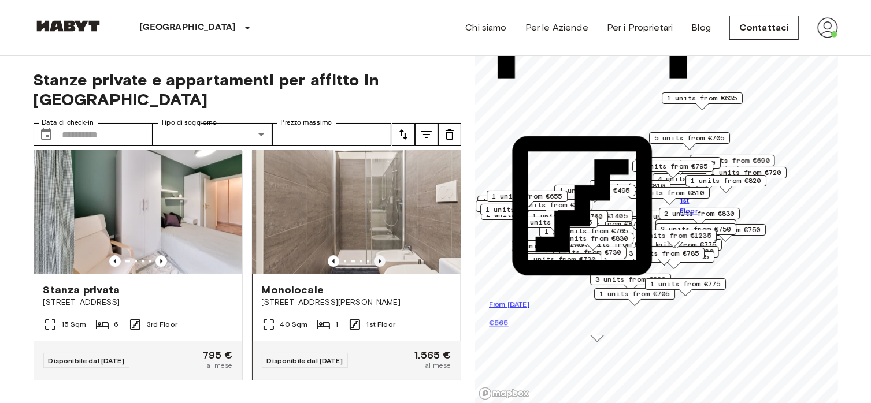
click at [374, 255] on icon "Previous image" at bounding box center [380, 261] width 12 height 12
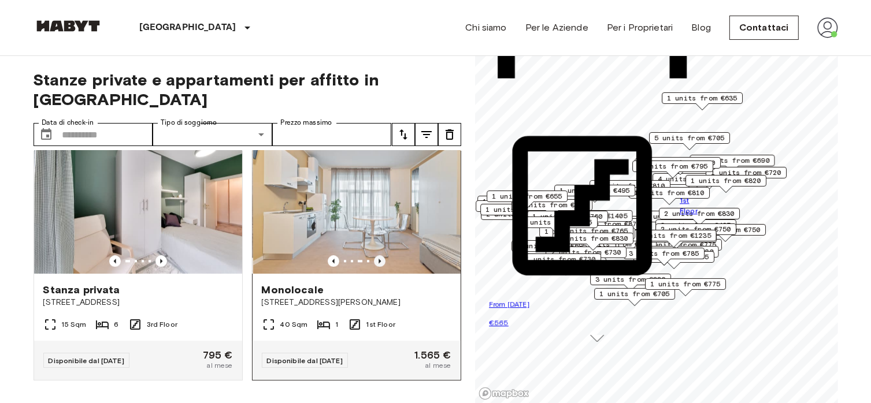
click at [374, 255] on icon "Previous image" at bounding box center [380, 261] width 12 height 12
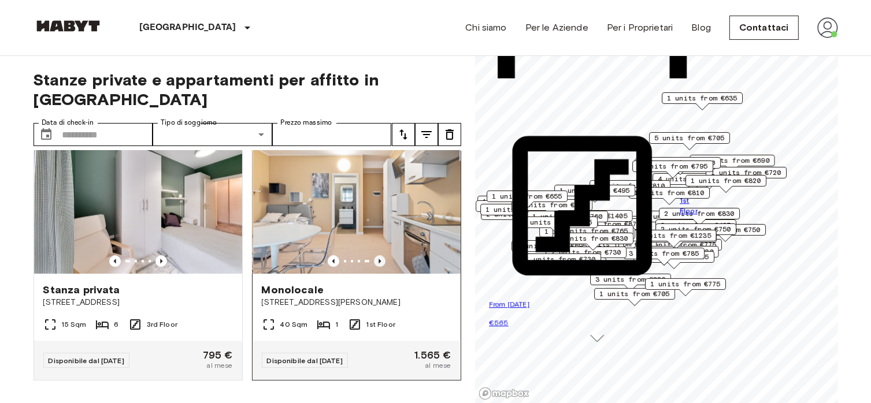
click at [374, 255] on icon "Previous image" at bounding box center [380, 261] width 12 height 12
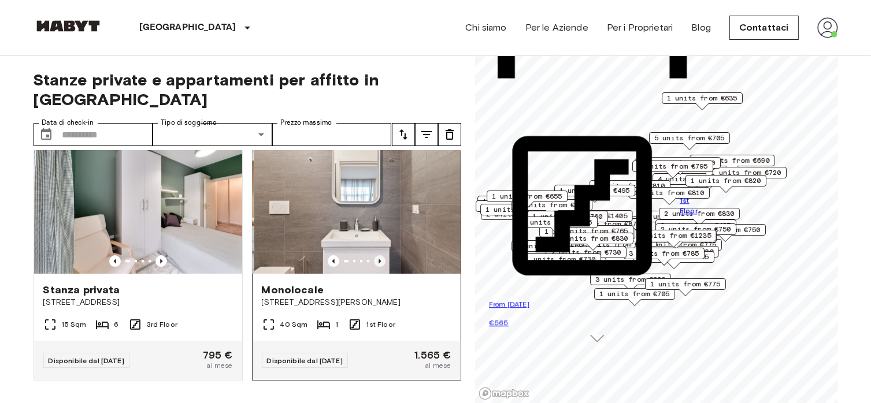
click at [374, 255] on icon "Previous image" at bounding box center [380, 261] width 12 height 12
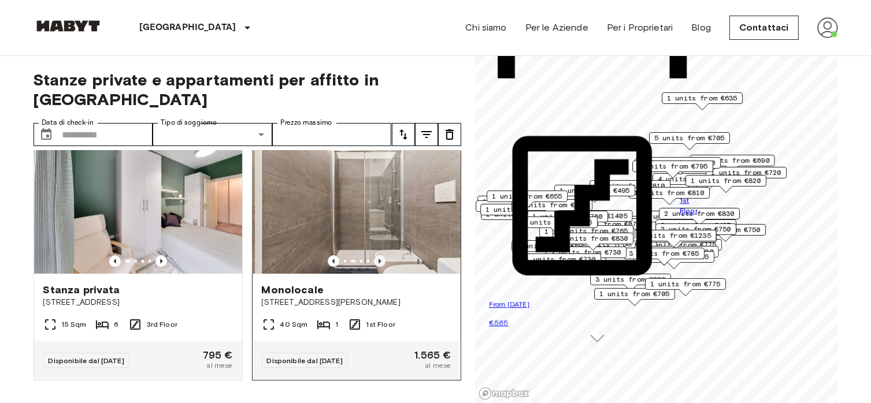
click at [374, 255] on icon "Previous image" at bounding box center [380, 261] width 12 height 12
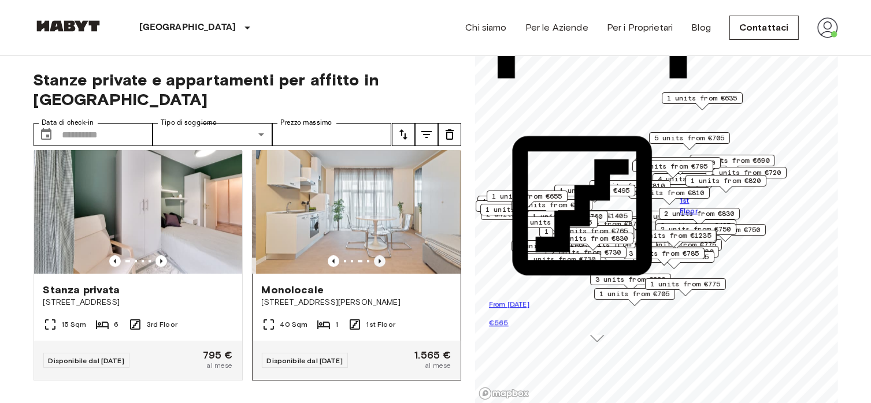
click at [374, 255] on icon "Previous image" at bounding box center [380, 261] width 12 height 12
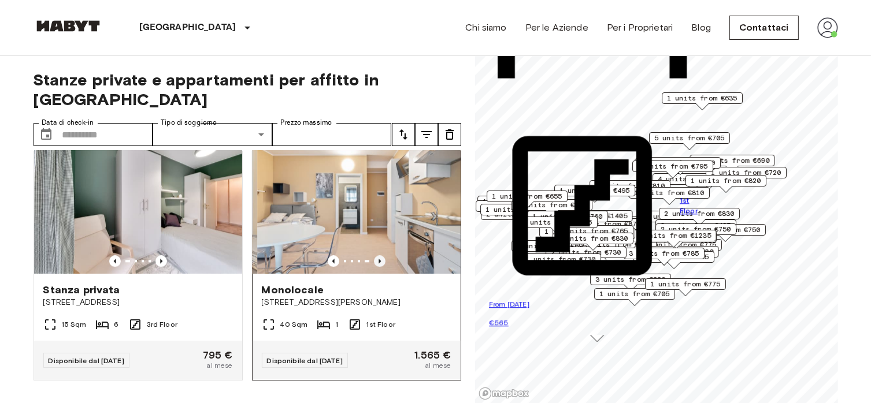
click at [374, 255] on icon "Previous image" at bounding box center [380, 261] width 12 height 12
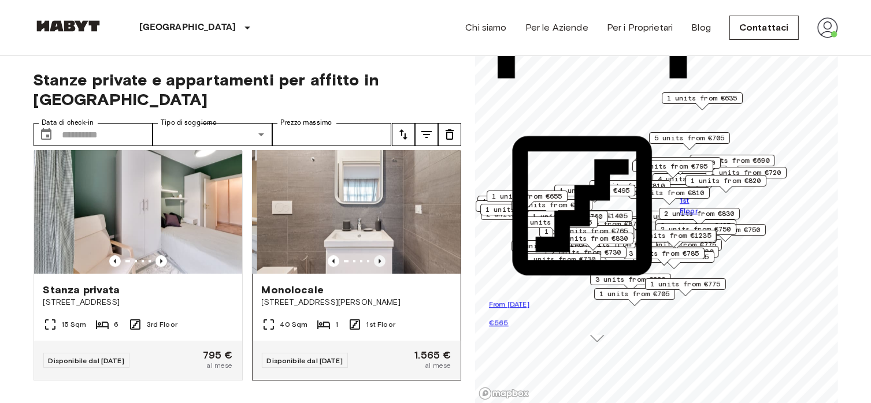
click at [374, 255] on icon "Previous image" at bounding box center [380, 261] width 12 height 12
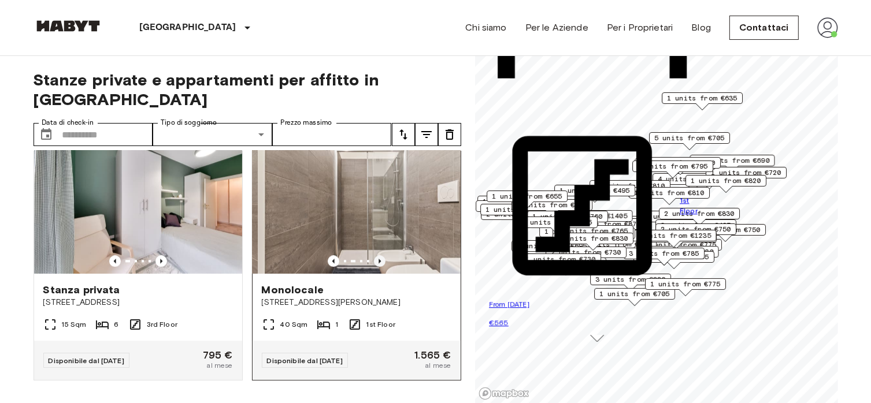
click at [374, 255] on icon "Previous image" at bounding box center [380, 261] width 12 height 12
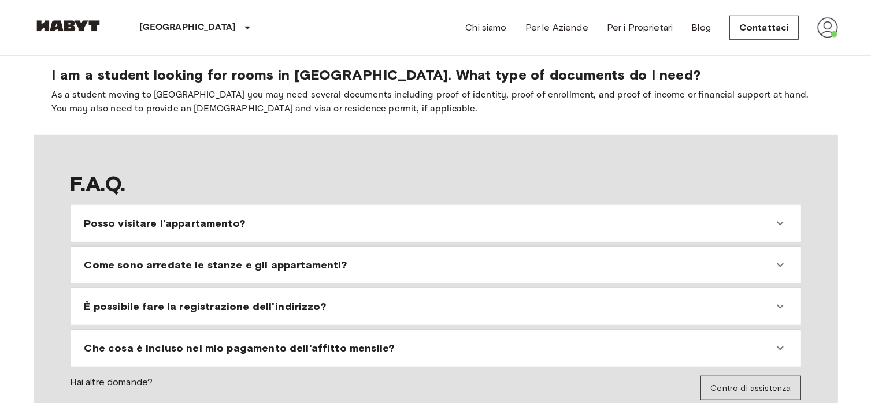
scroll to position [960, 0]
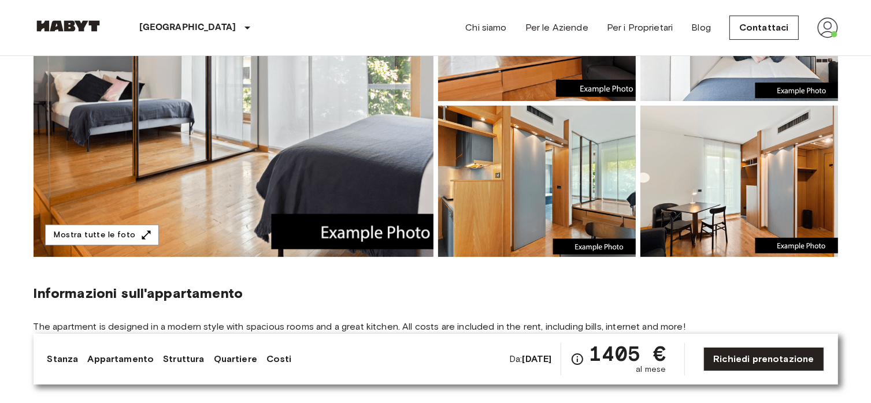
scroll to position [177, 0]
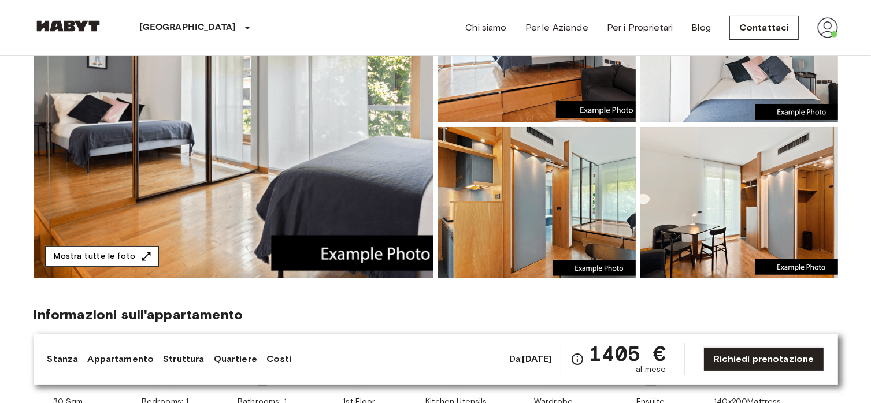
click at [146, 253] on button "Mostra tutte le foto" at bounding box center [102, 256] width 114 height 21
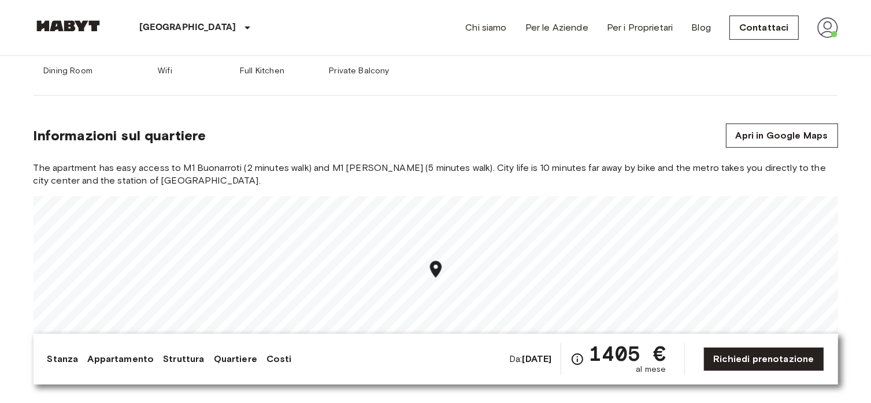
scroll to position [573, 0]
